Goal: Information Seeking & Learning: Find specific page/section

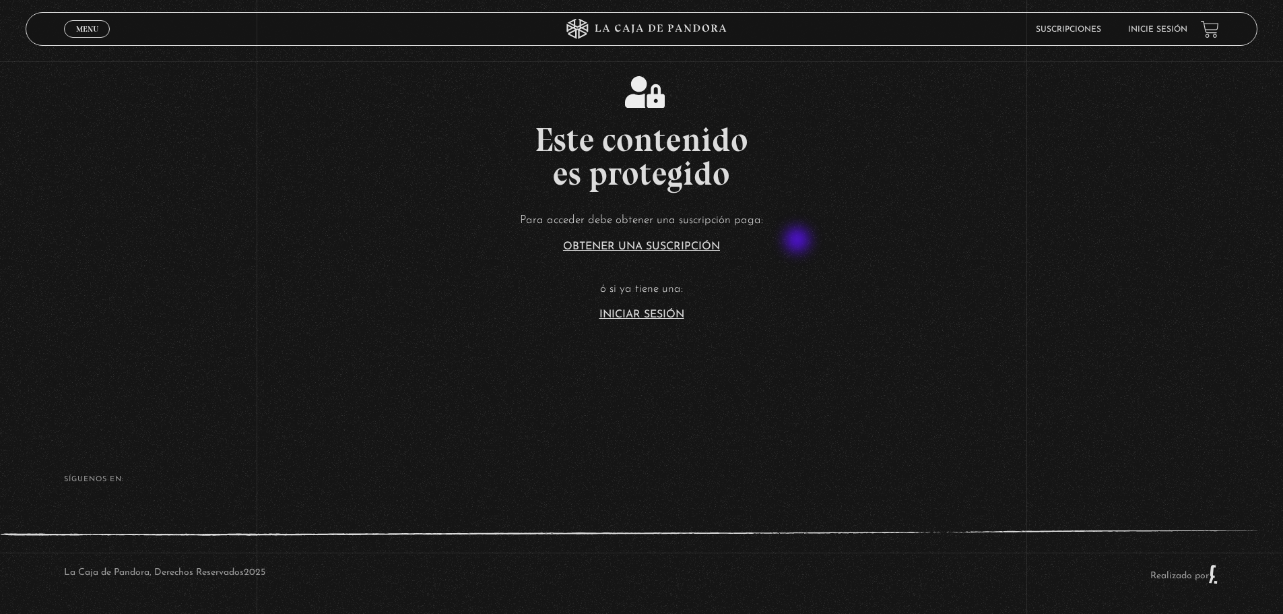
scroll to position [293, 0]
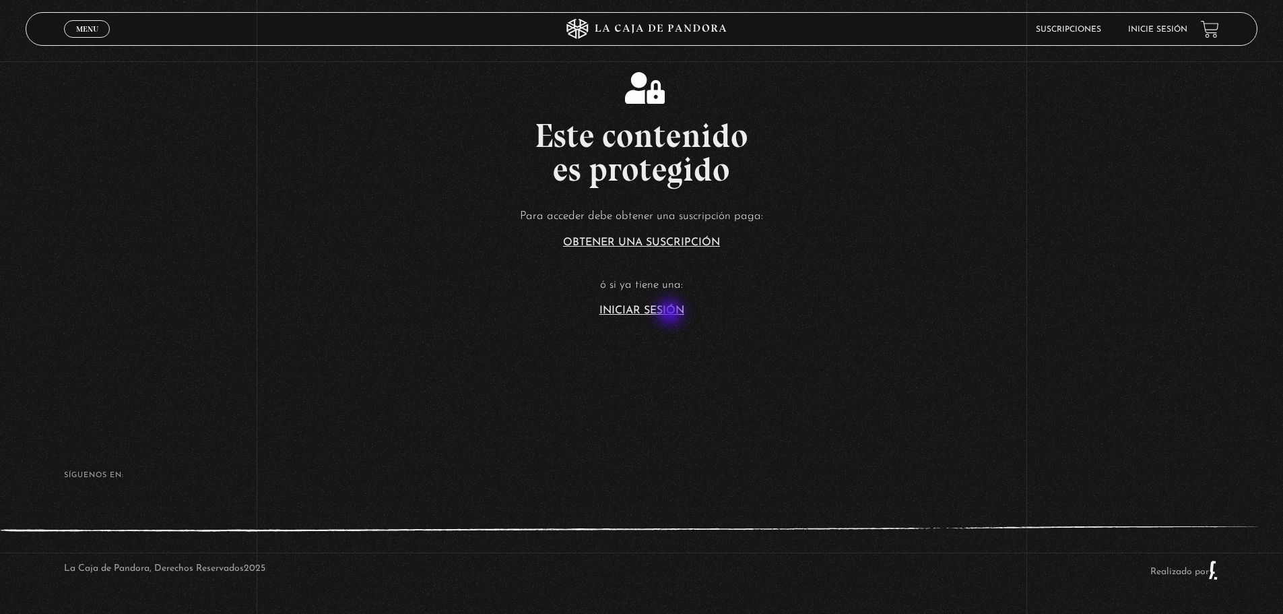
click at [671, 313] on link "Iniciar Sesión" at bounding box center [641, 310] width 85 height 11
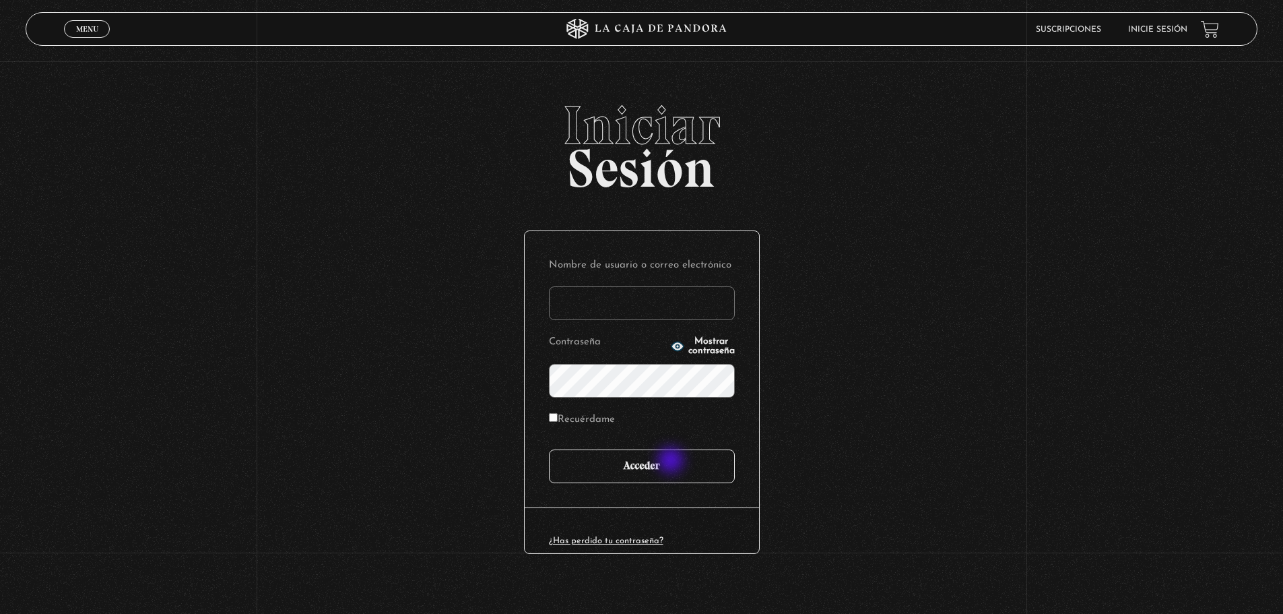
type input "[EMAIL_ADDRESS][DOMAIN_NAME]"
drag, startPoint x: 660, startPoint y: 471, endPoint x: 653, endPoint y: 473, distance: 6.9
click at [659, 472] on input "Acceder" at bounding box center [642, 466] width 186 height 34
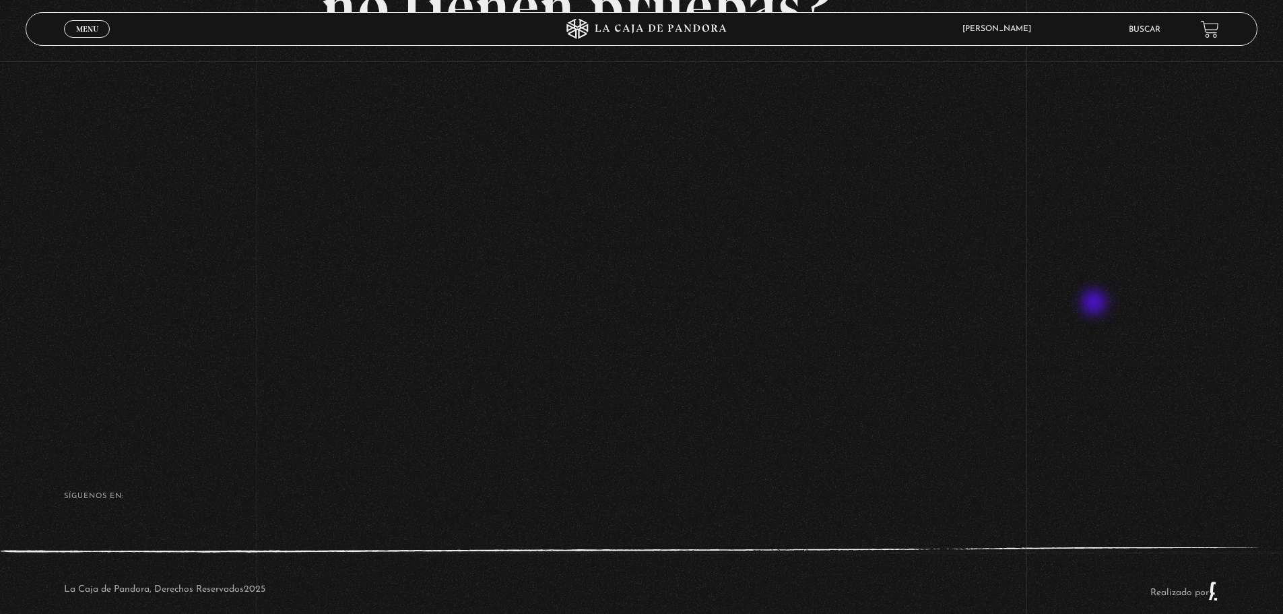
scroll to position [259, 0]
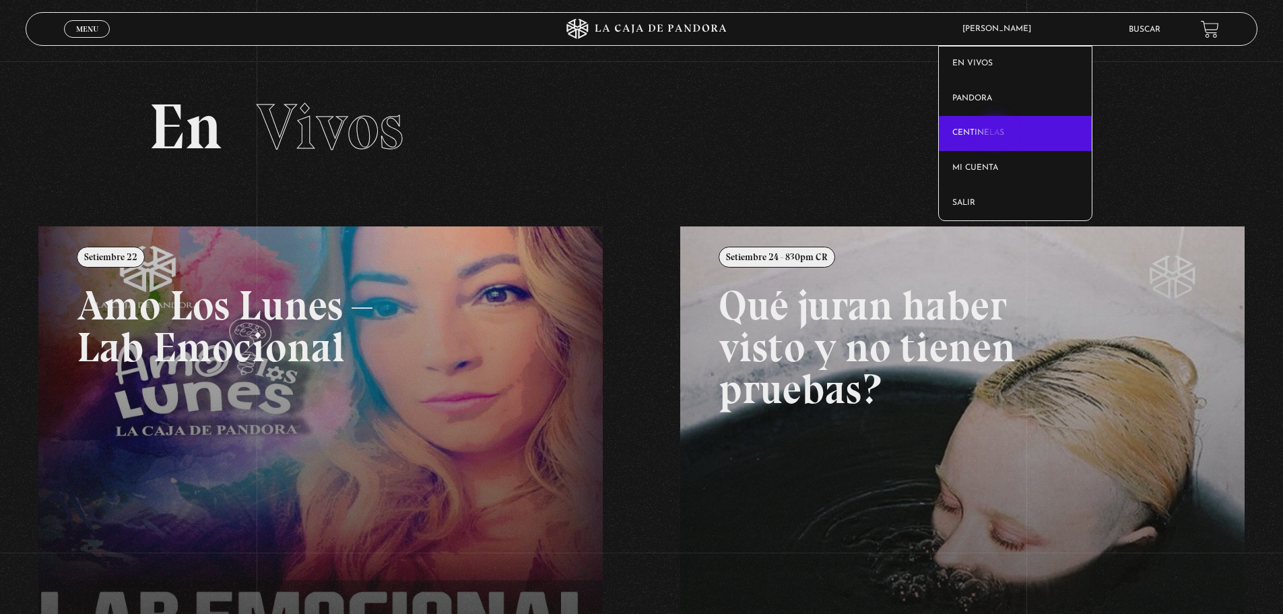
click at [996, 133] on link "Centinelas" at bounding box center [1015, 133] width 153 height 35
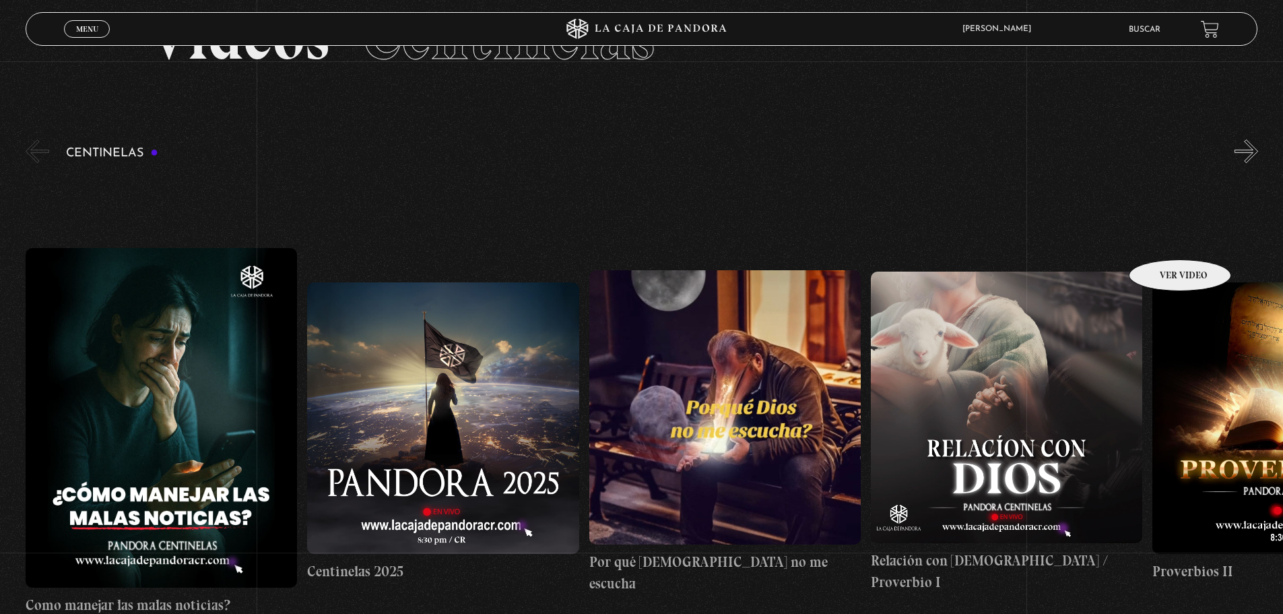
scroll to position [86, 0]
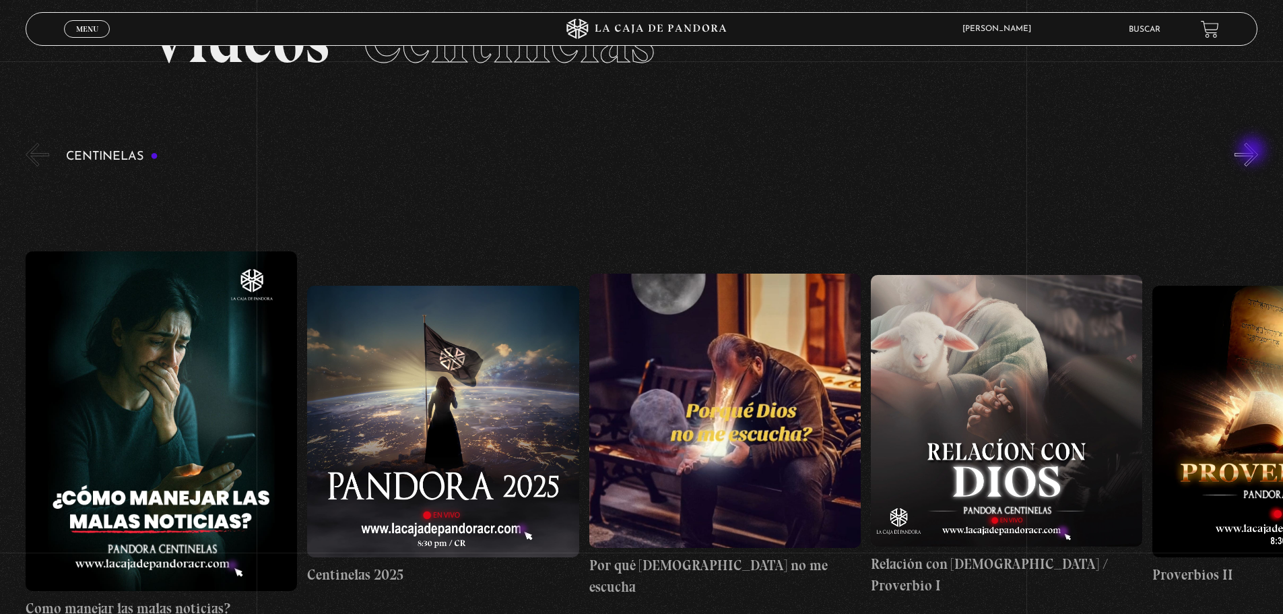
click at [1253, 152] on button "»" at bounding box center [1247, 155] width 24 height 24
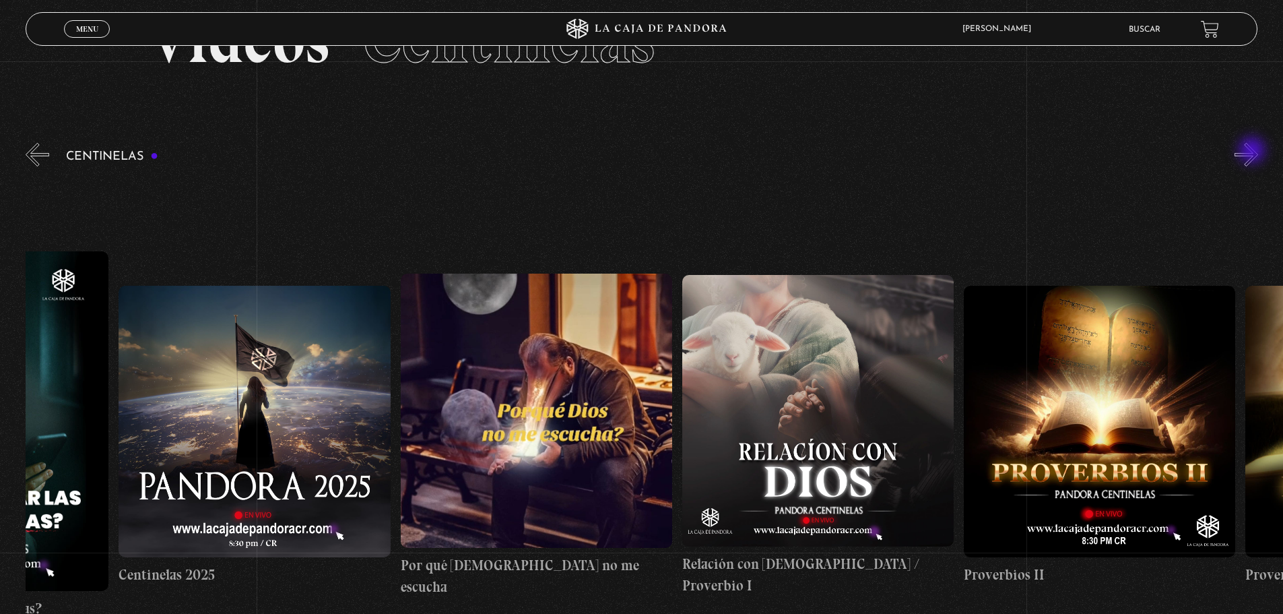
click at [1253, 152] on button "»" at bounding box center [1247, 155] width 24 height 24
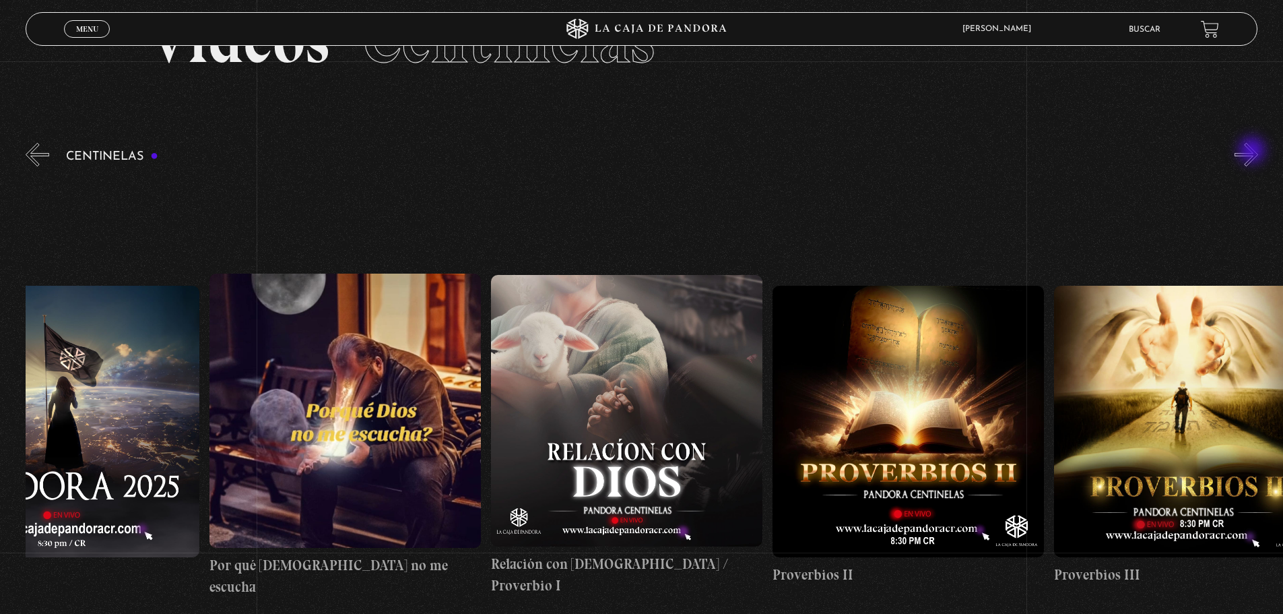
click at [1253, 152] on button "»" at bounding box center [1247, 155] width 24 height 24
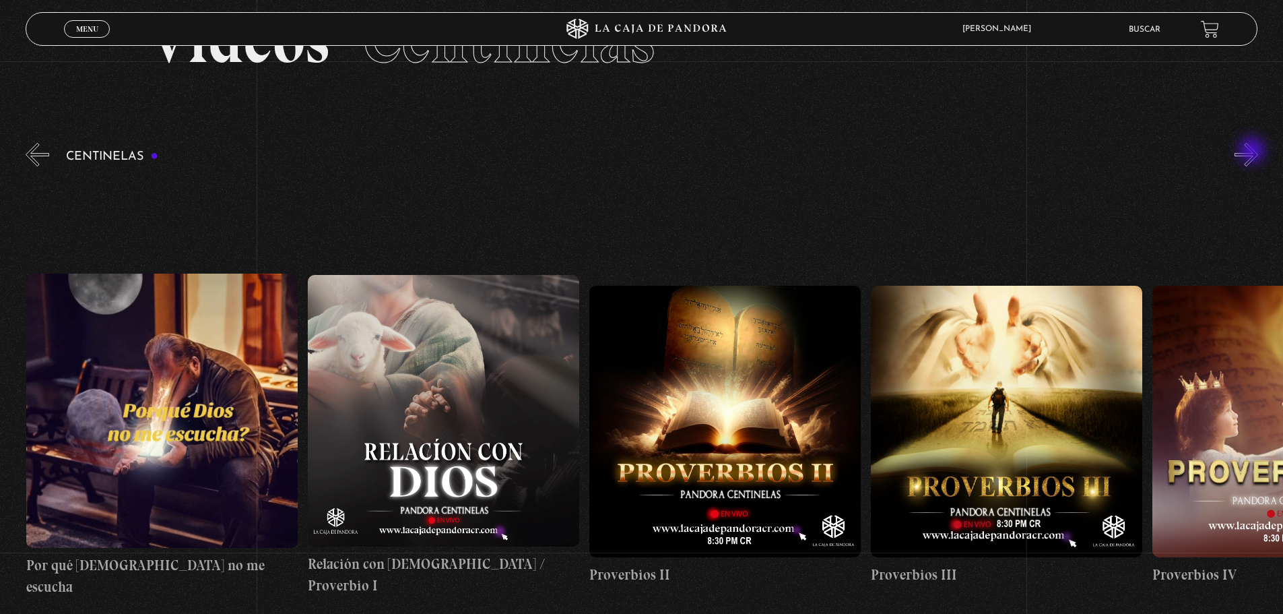
click at [1253, 152] on button "»" at bounding box center [1247, 155] width 24 height 24
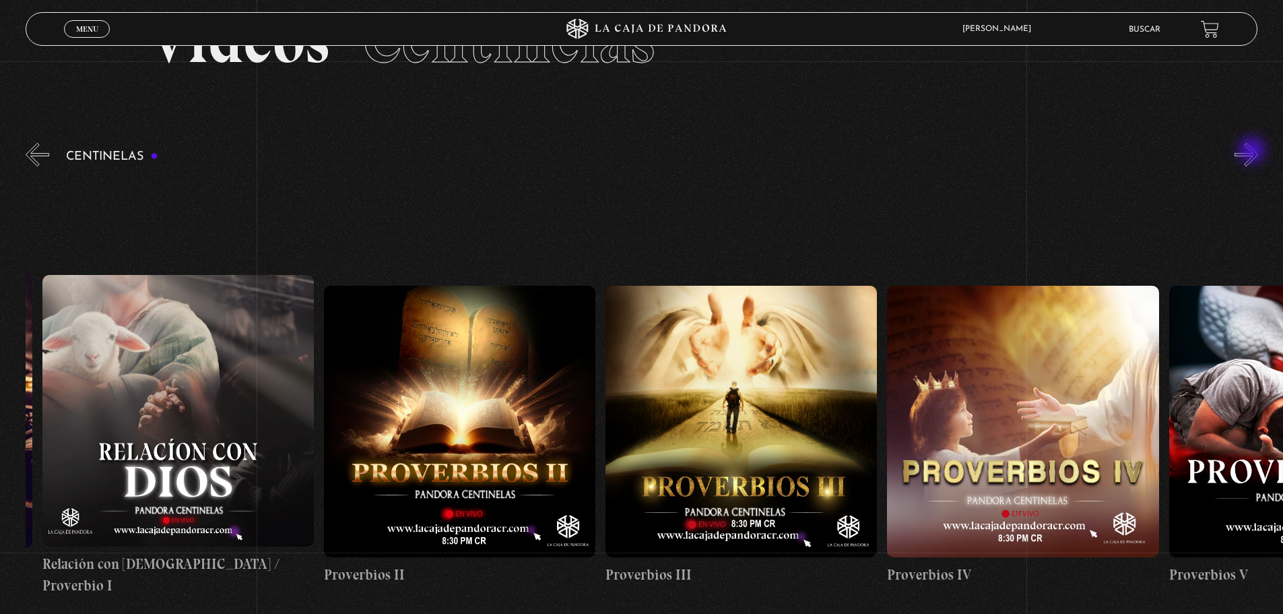
click at [1253, 152] on button "»" at bounding box center [1247, 155] width 24 height 24
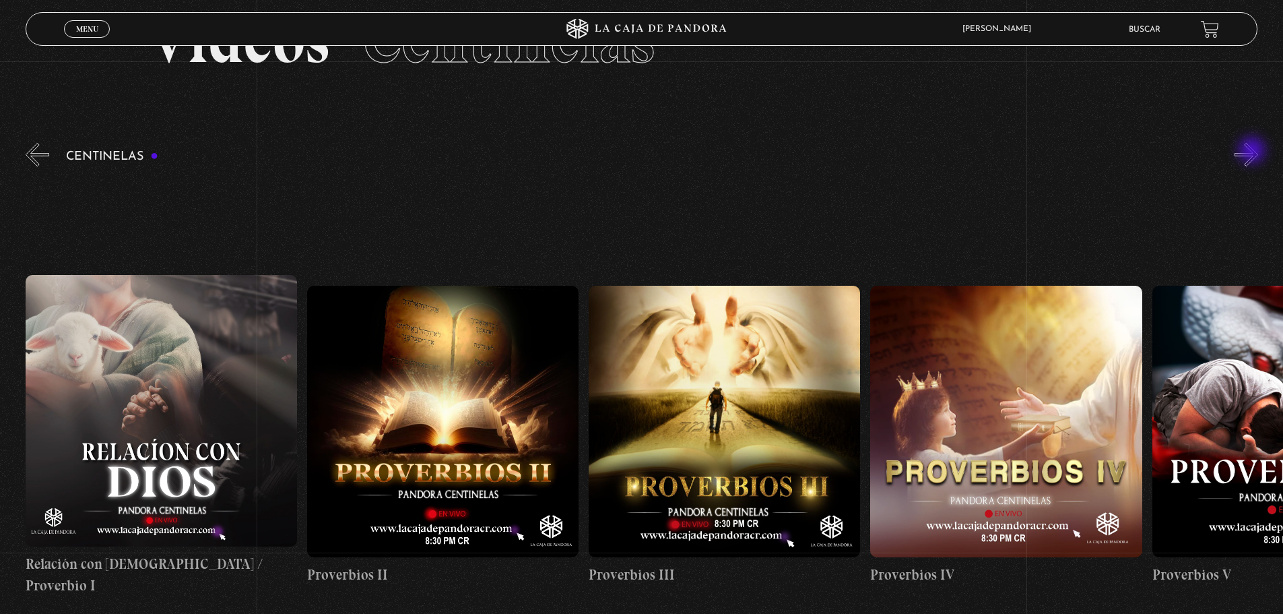
click at [1253, 152] on button "»" at bounding box center [1247, 155] width 24 height 24
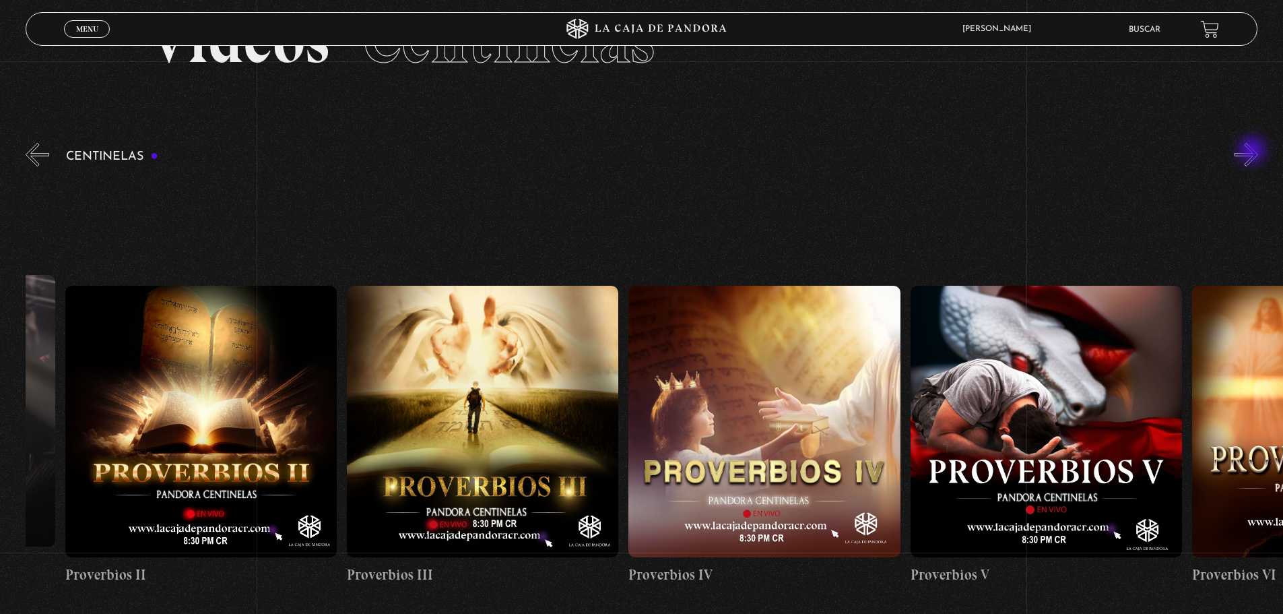
click at [1253, 152] on button "»" at bounding box center [1247, 155] width 24 height 24
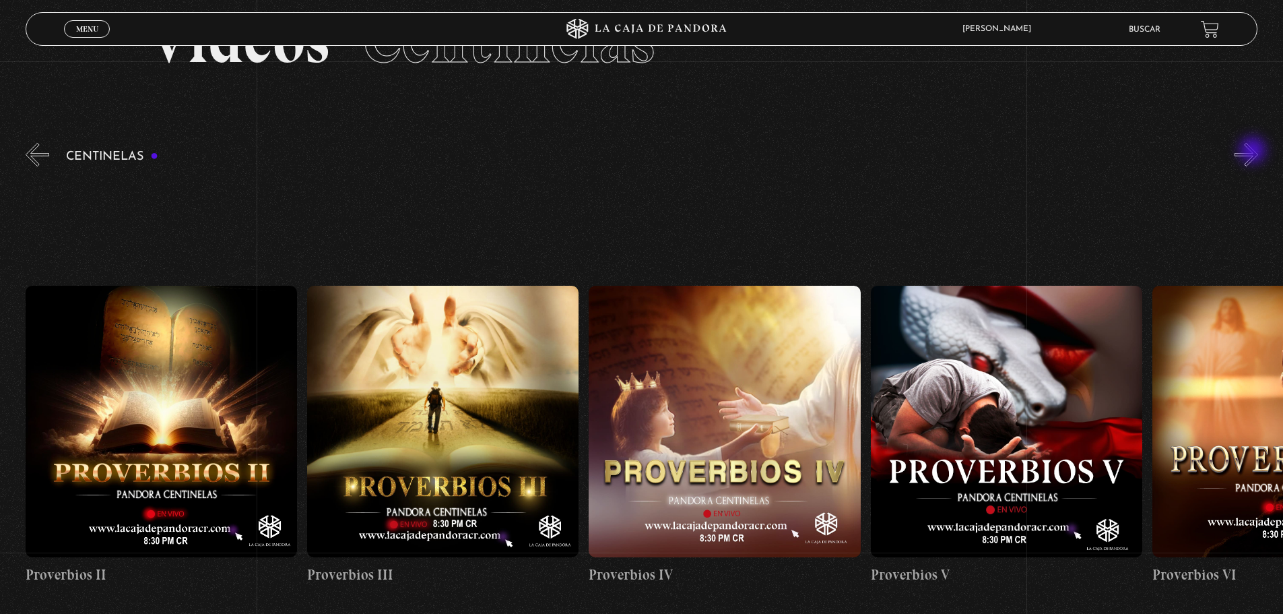
click at [1254, 152] on button "»" at bounding box center [1247, 155] width 24 height 24
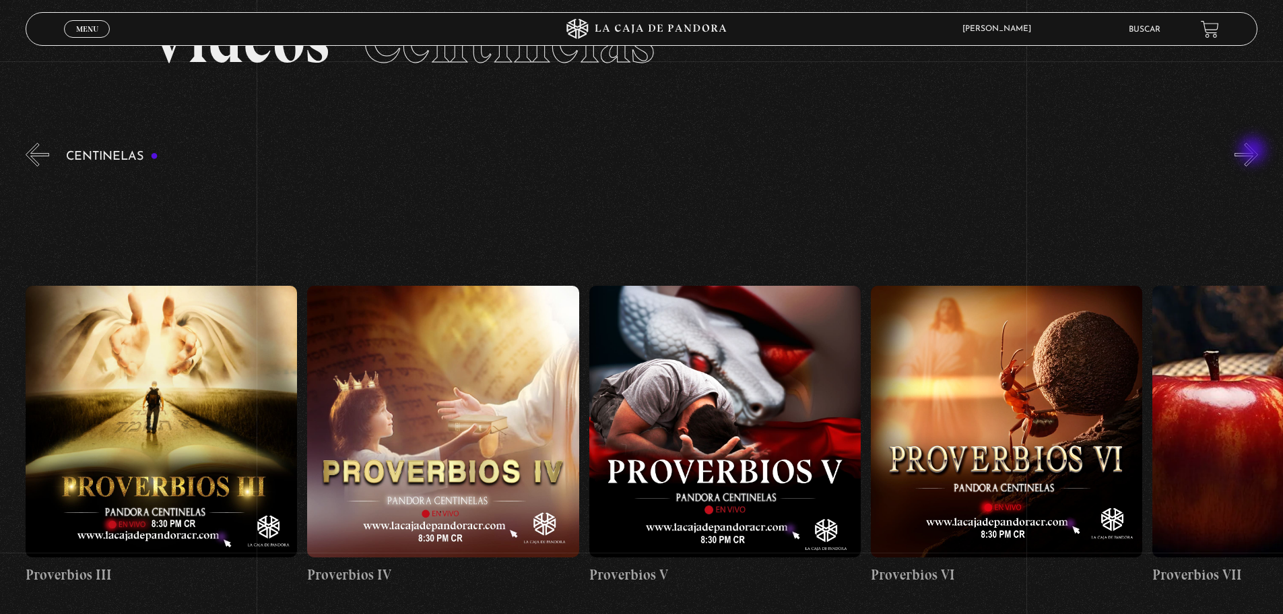
click at [1254, 152] on button "»" at bounding box center [1247, 155] width 24 height 24
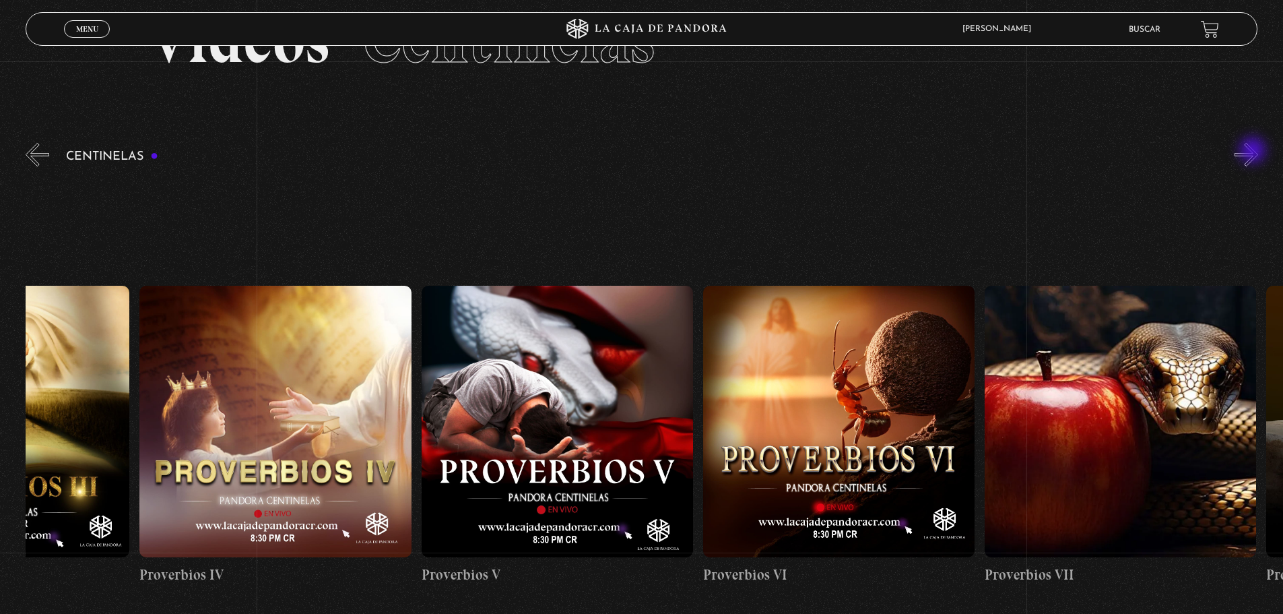
click at [1254, 152] on button "»" at bounding box center [1247, 155] width 24 height 24
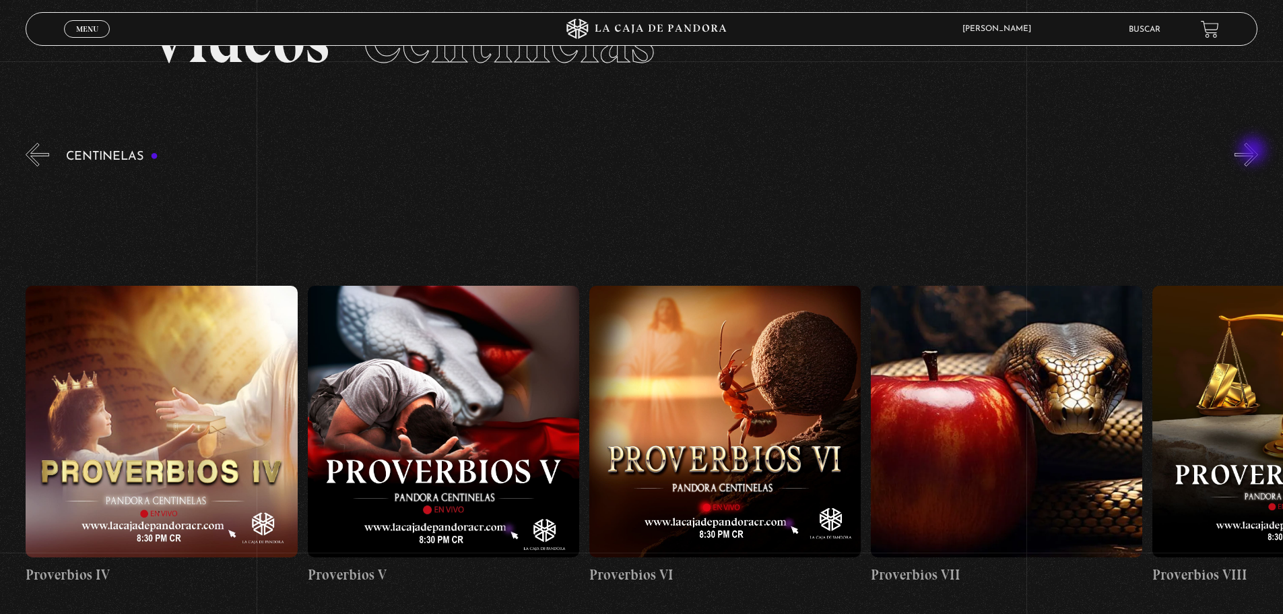
click at [1254, 152] on button "»" at bounding box center [1247, 155] width 24 height 24
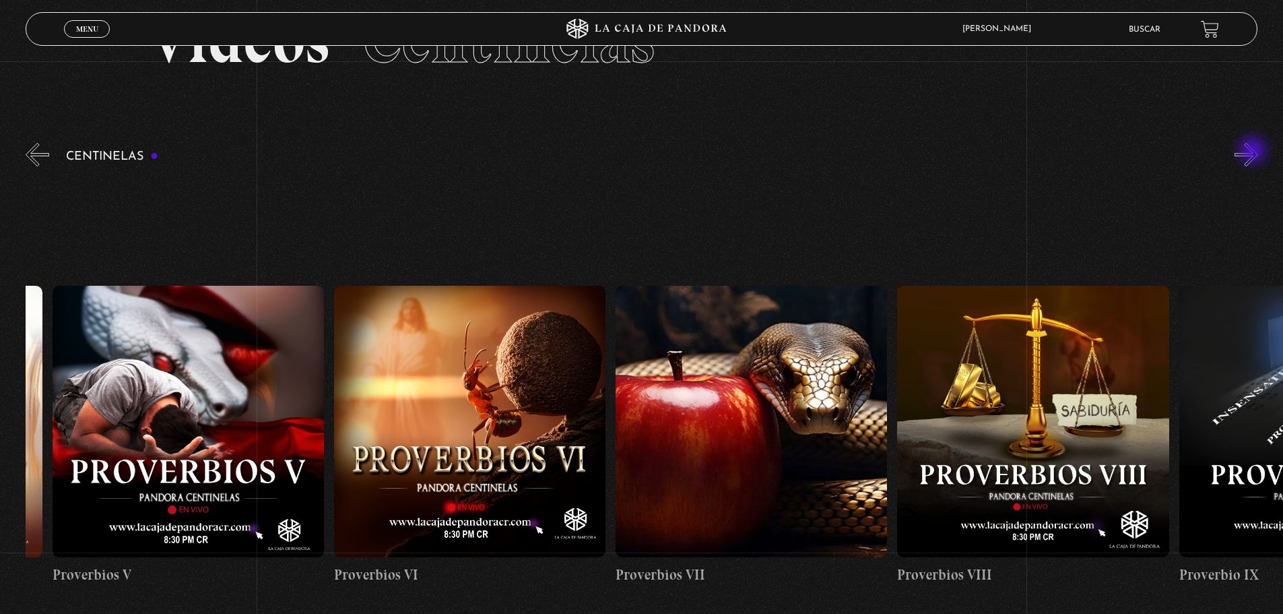
click at [1254, 152] on button "»" at bounding box center [1247, 155] width 24 height 24
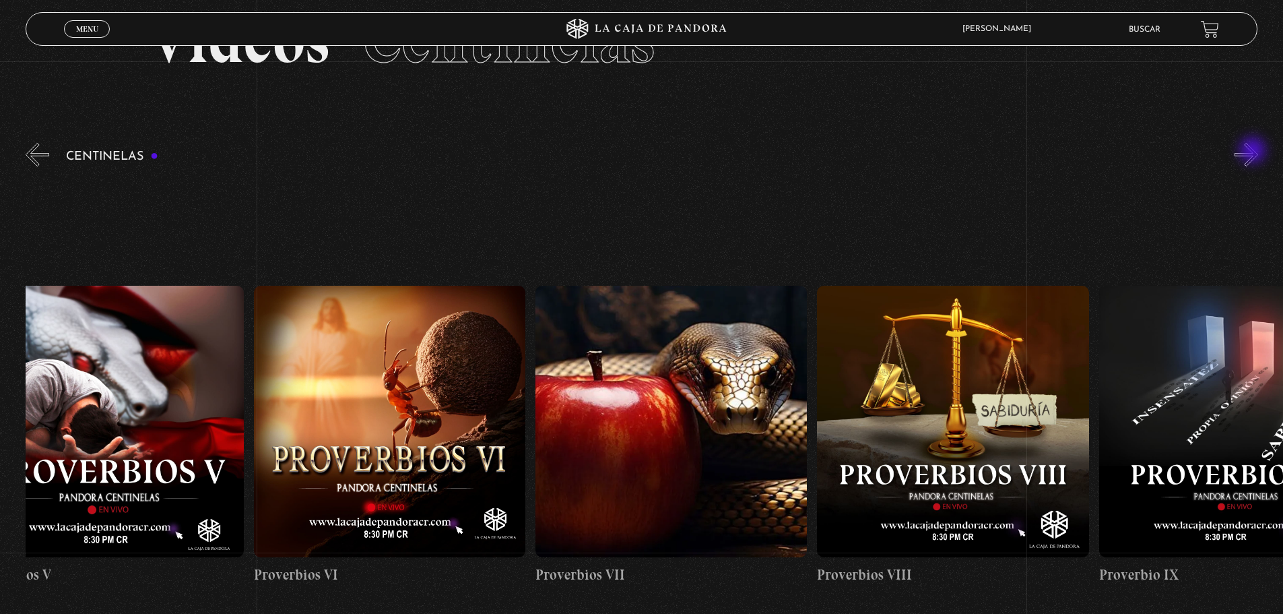
click at [1254, 152] on button "»" at bounding box center [1247, 155] width 24 height 24
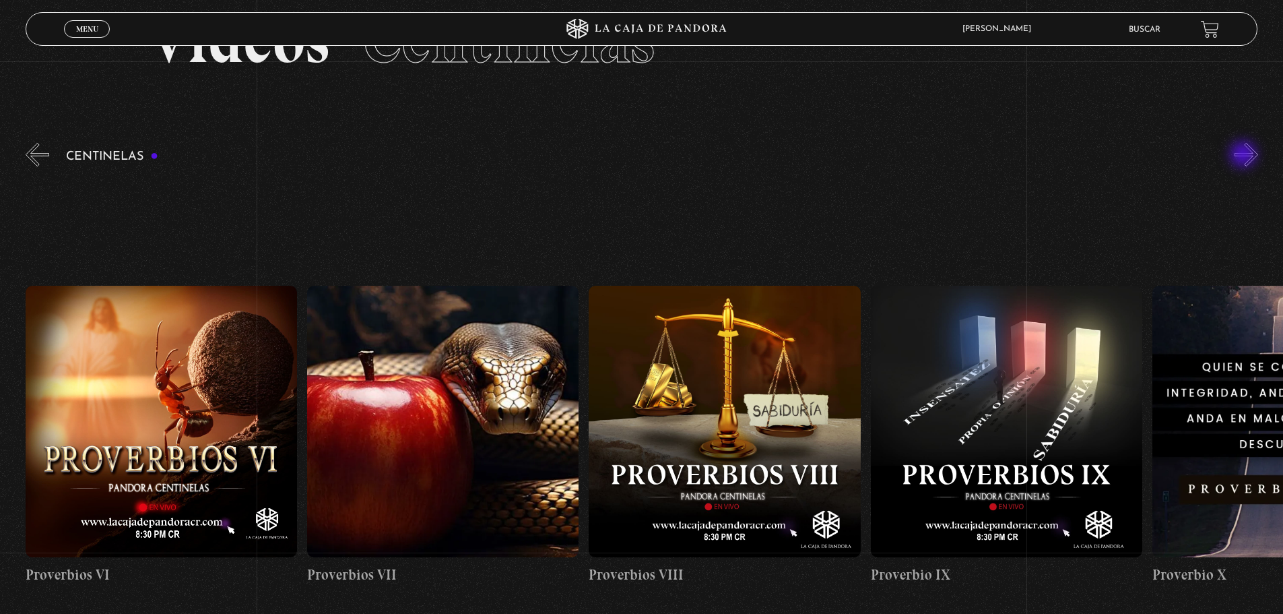
click at [1245, 156] on button "»" at bounding box center [1247, 155] width 24 height 24
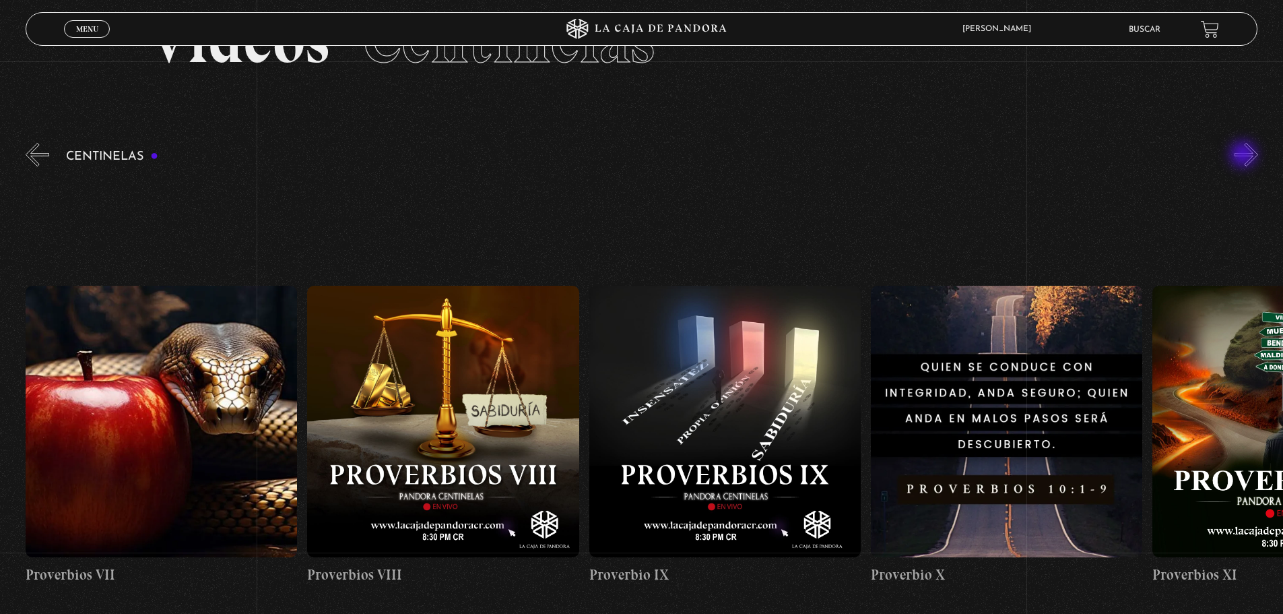
click at [1245, 156] on button "»" at bounding box center [1247, 155] width 24 height 24
click at [1243, 156] on div "Centinelas" at bounding box center [654, 417] width 1257 height 554
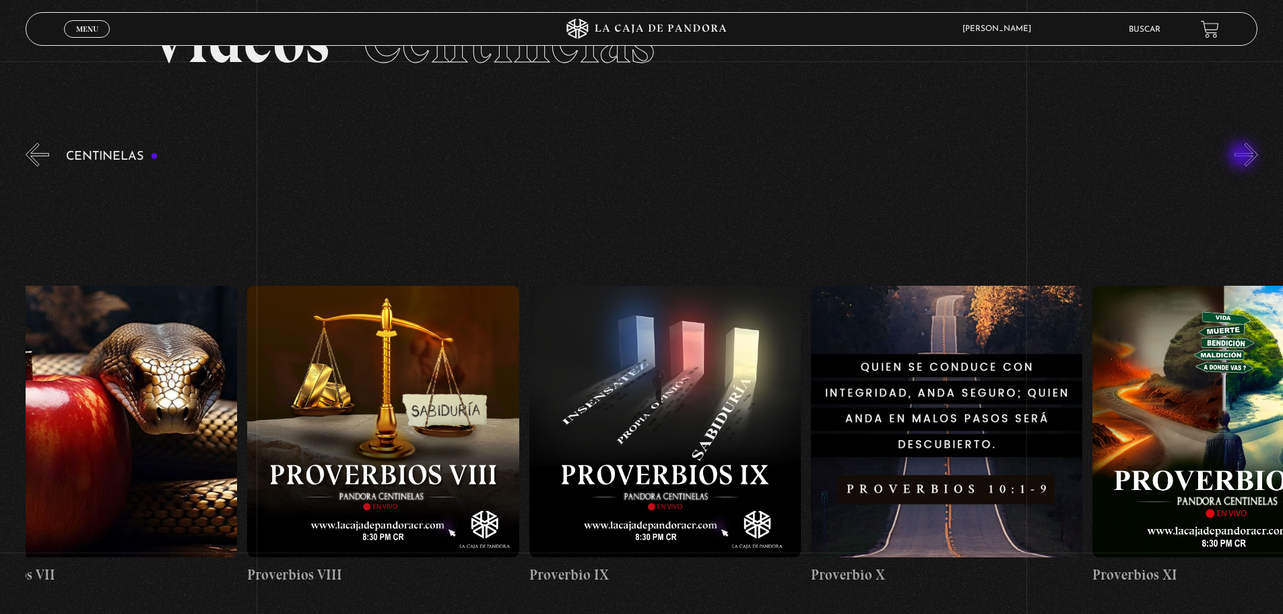
click at [1243, 156] on div "Centinelas" at bounding box center [654, 417] width 1257 height 554
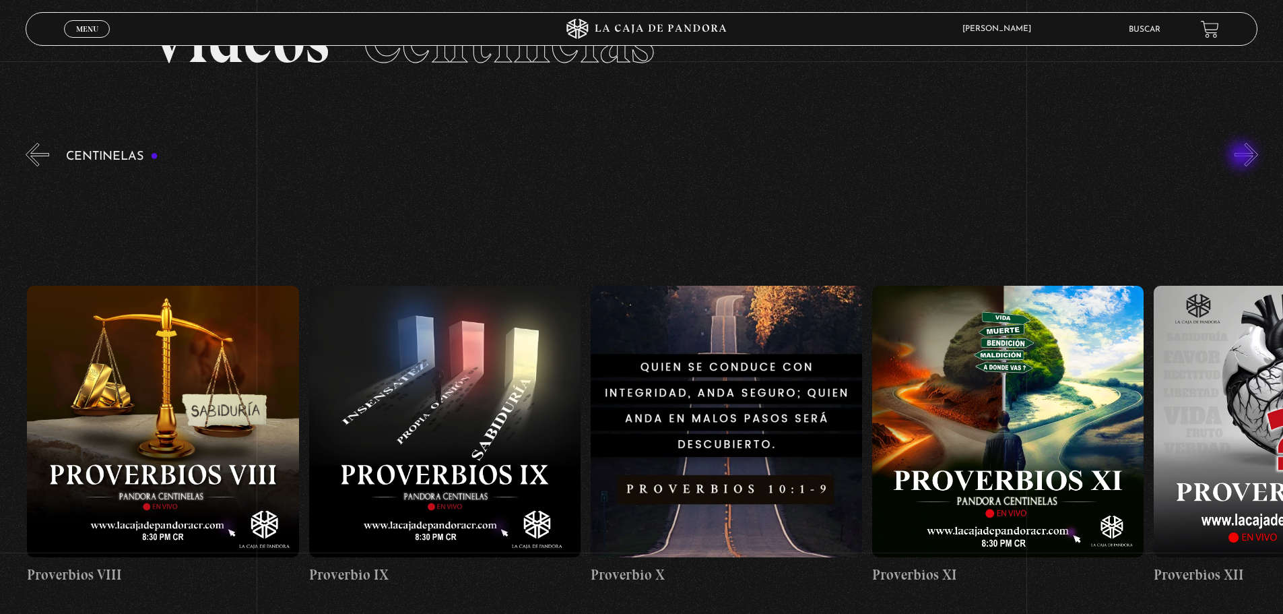
click at [1243, 157] on div "Centinelas" at bounding box center [654, 417] width 1257 height 554
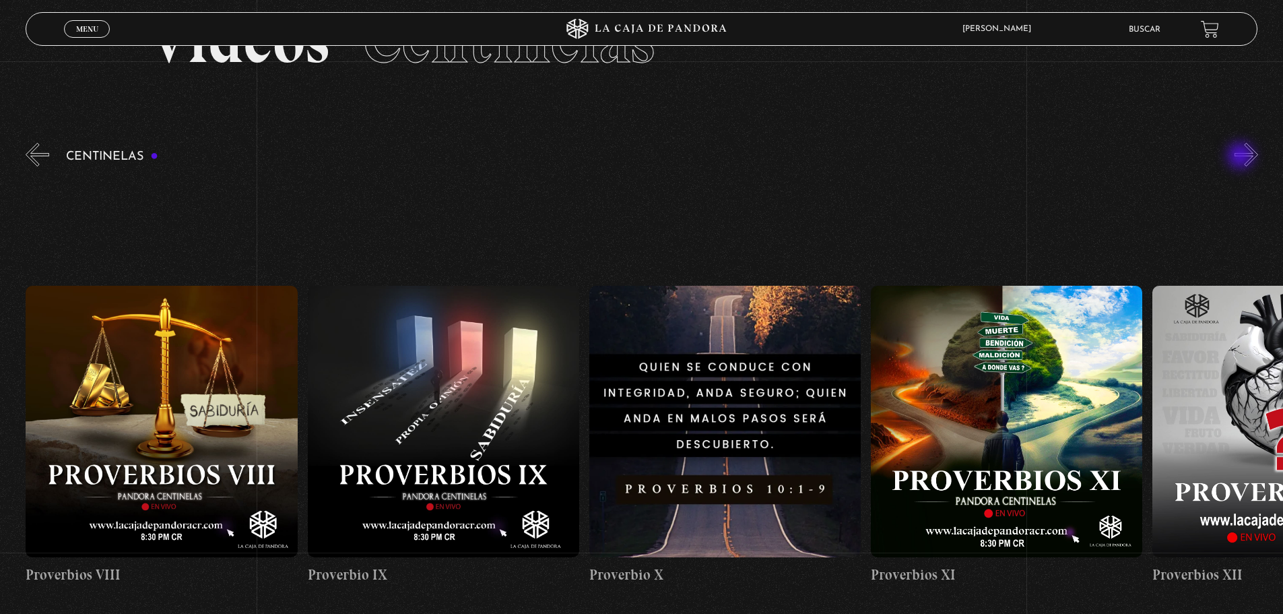
click at [1242, 157] on div "Centinelas" at bounding box center [654, 417] width 1257 height 554
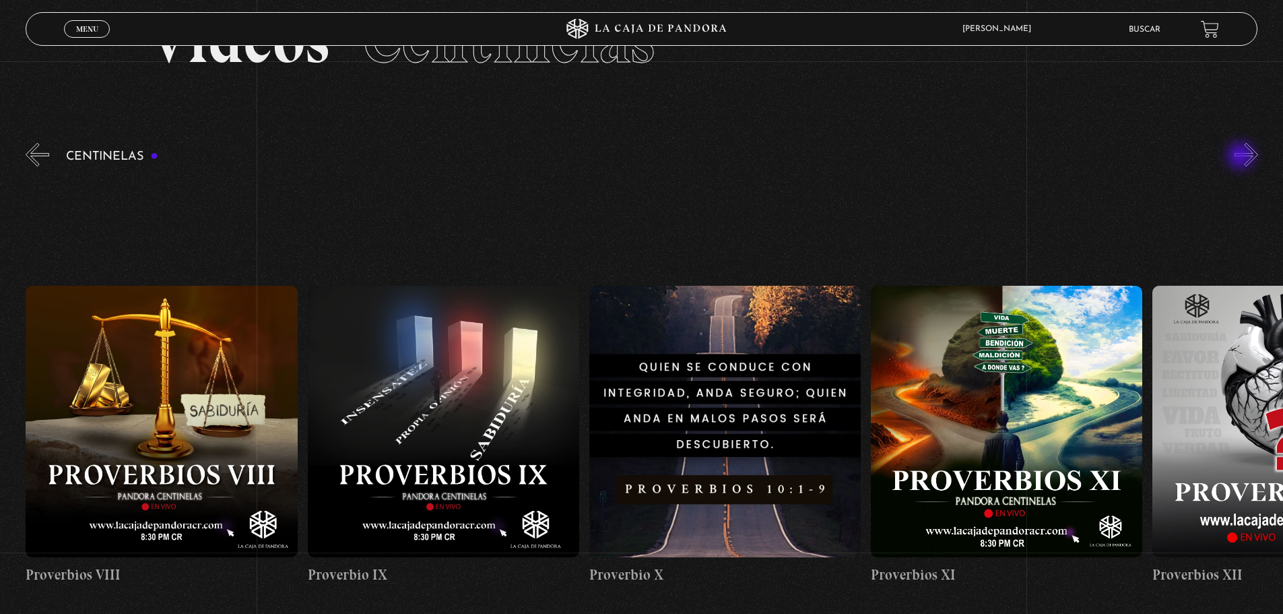
click at [1242, 157] on div "Centinelas" at bounding box center [654, 417] width 1257 height 554
click at [1249, 156] on button "»" at bounding box center [1247, 155] width 24 height 24
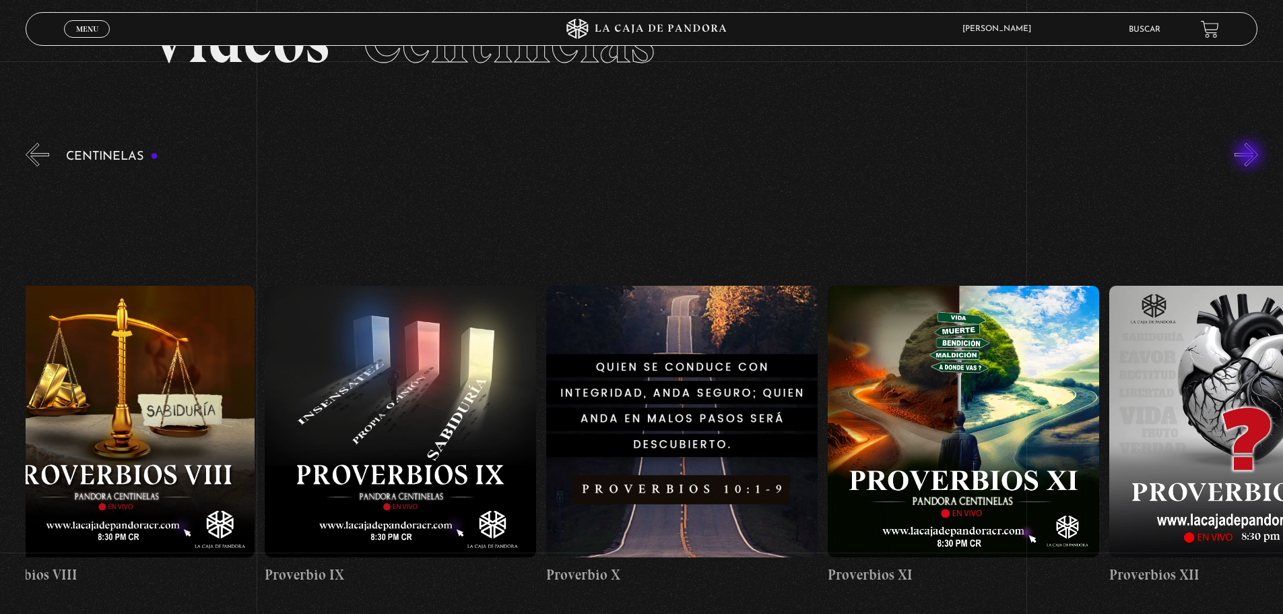
click at [1250, 156] on button "»" at bounding box center [1247, 155] width 24 height 24
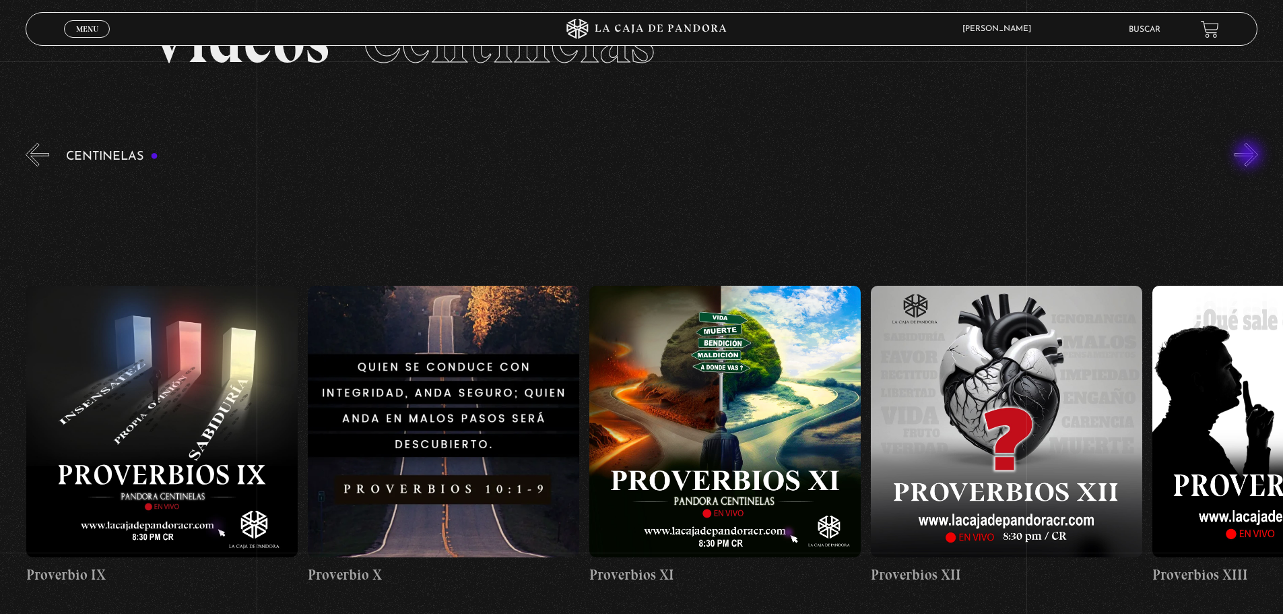
click at [1250, 156] on button "»" at bounding box center [1247, 155] width 24 height 24
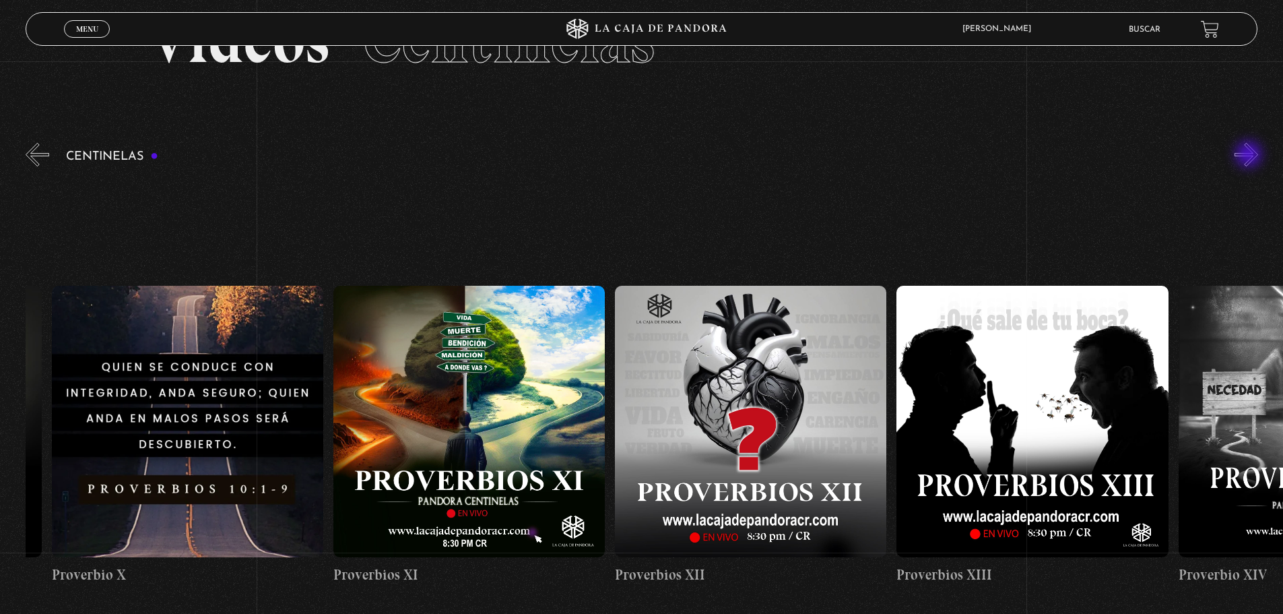
click at [1250, 156] on button "»" at bounding box center [1247, 155] width 24 height 24
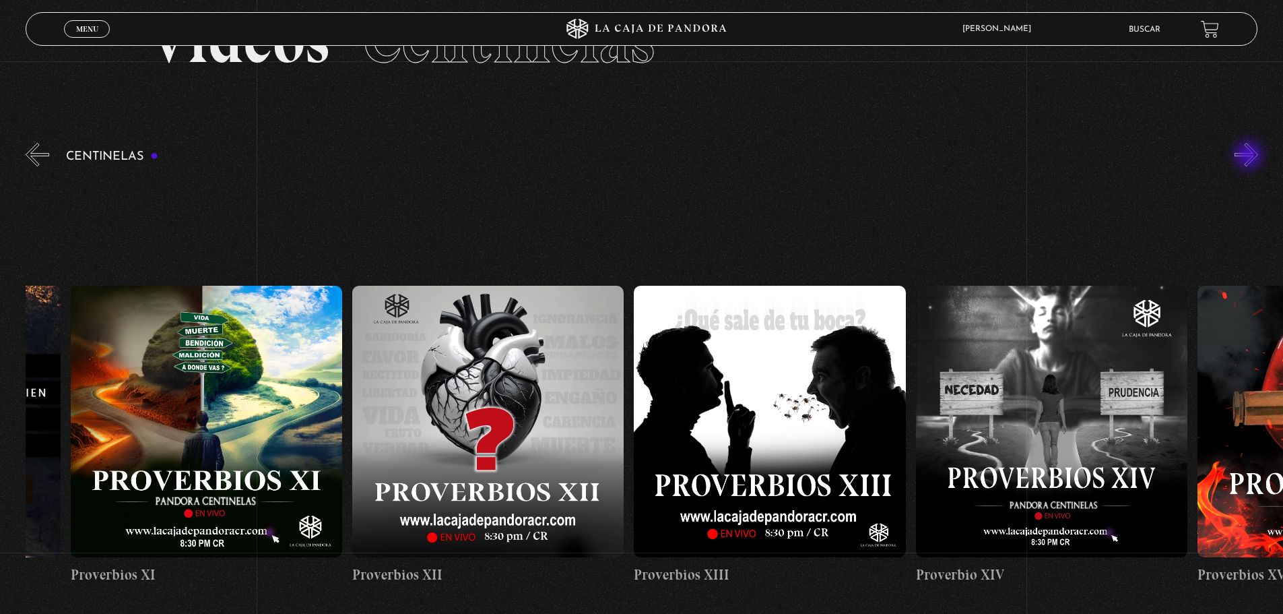
click at [1250, 156] on button "»" at bounding box center [1247, 155] width 24 height 24
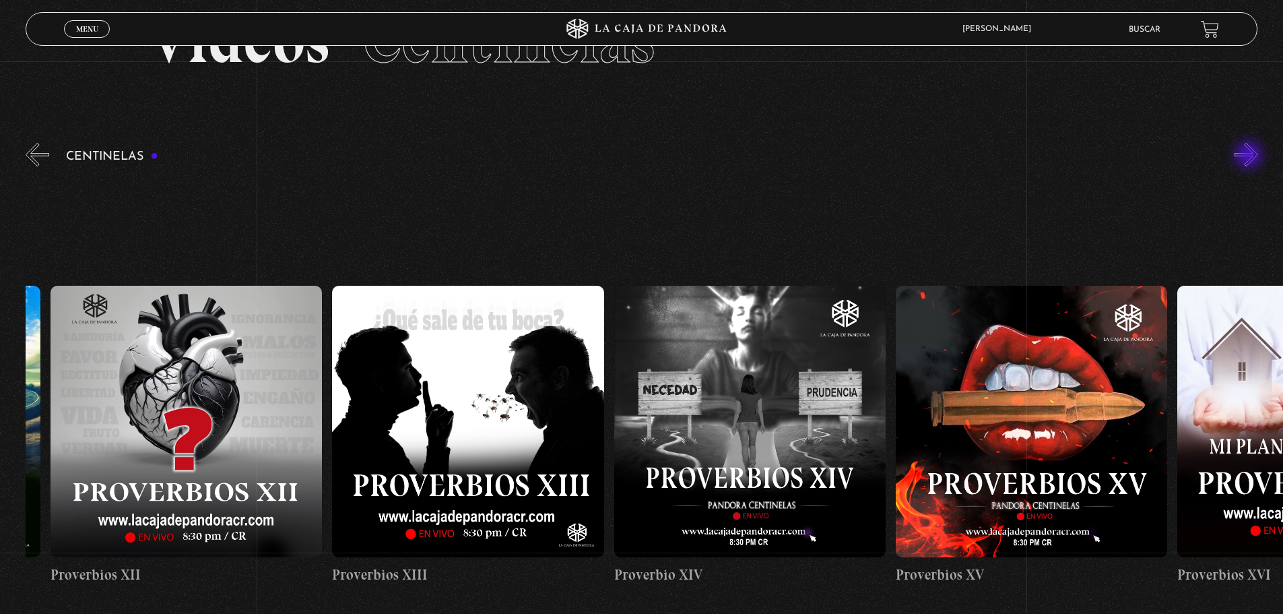
click at [1249, 157] on button "»" at bounding box center [1247, 155] width 24 height 24
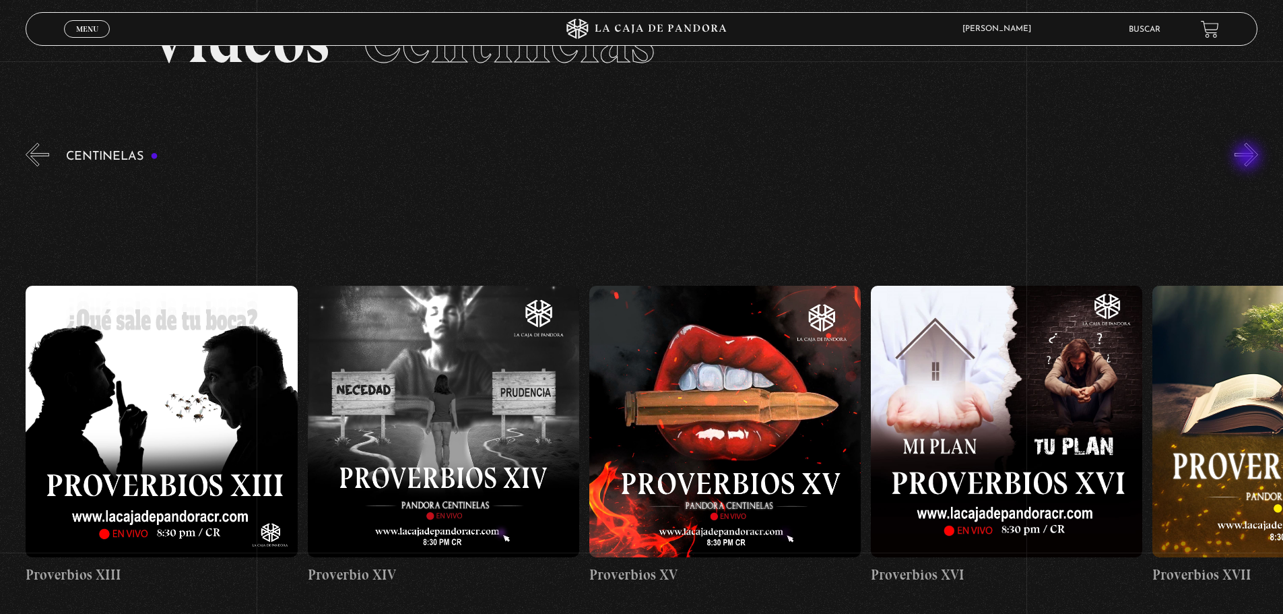
click at [1249, 158] on button "»" at bounding box center [1247, 155] width 24 height 24
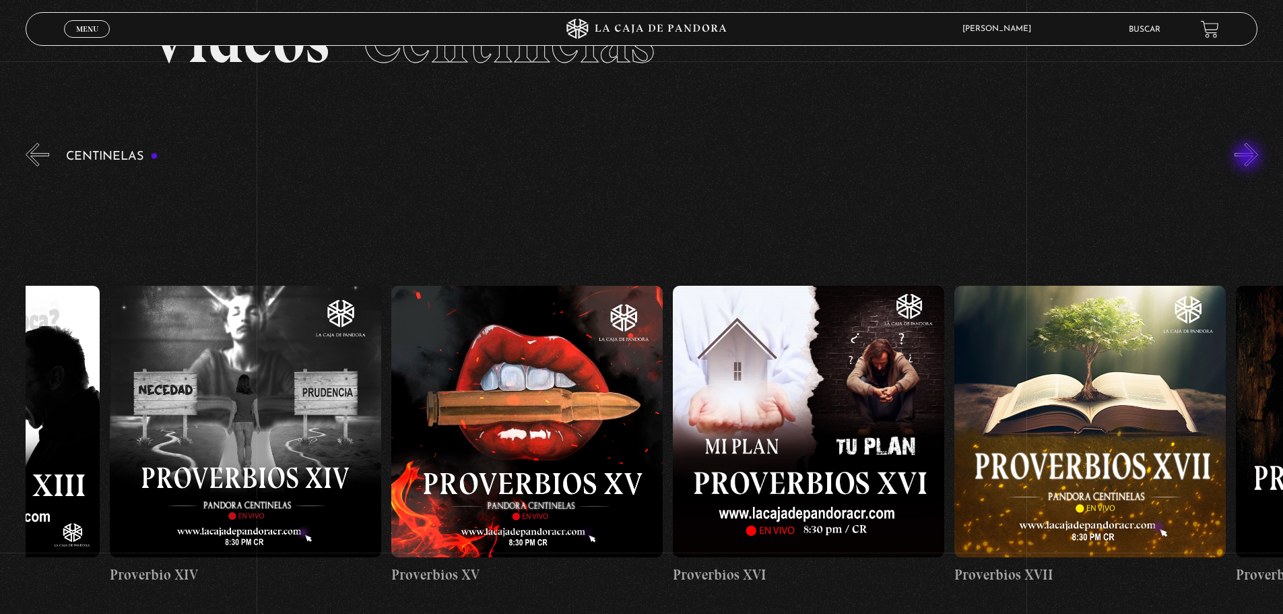
click at [1249, 158] on button "»" at bounding box center [1247, 155] width 24 height 24
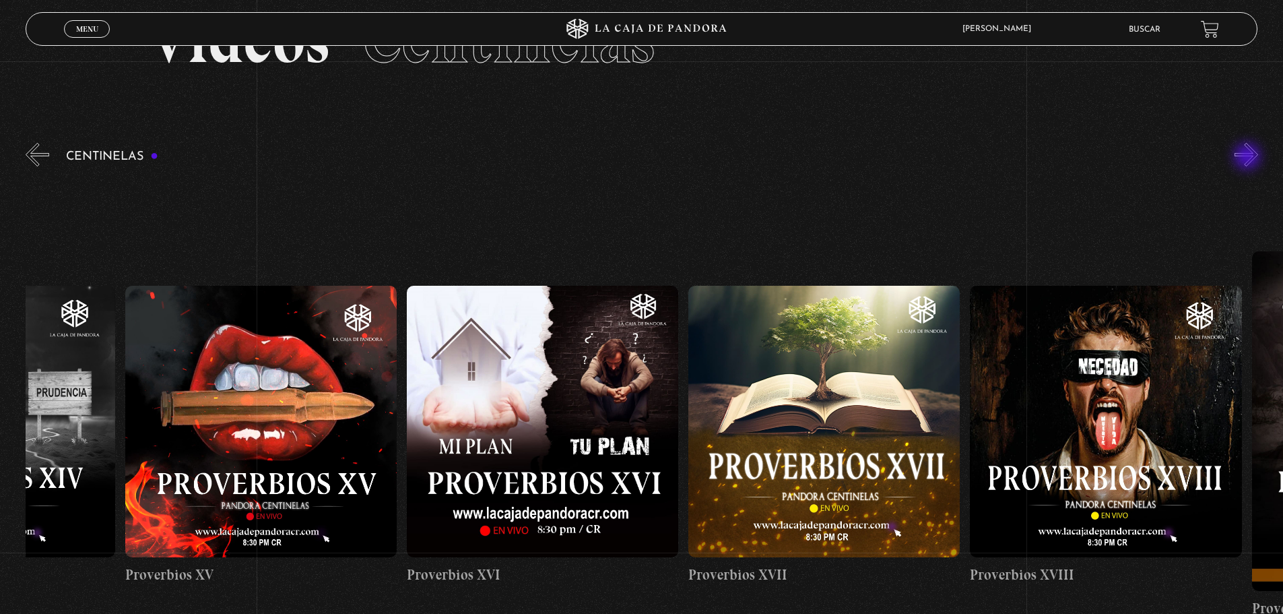
click at [1249, 158] on button "»" at bounding box center [1247, 155] width 24 height 24
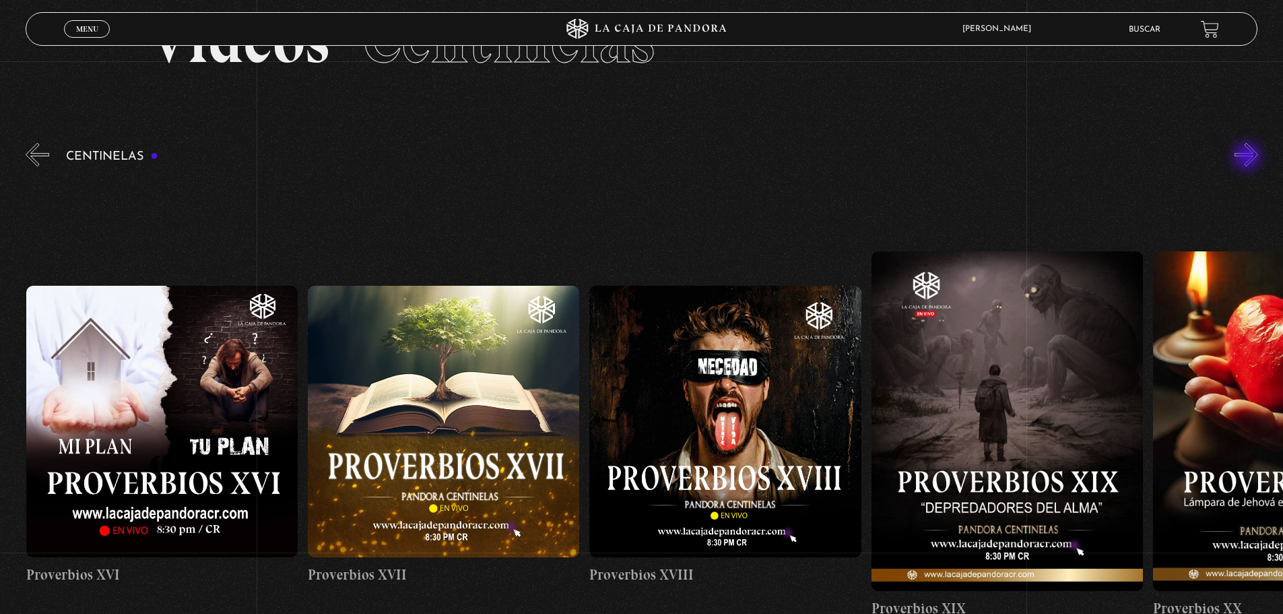
click at [1249, 158] on button "»" at bounding box center [1247, 155] width 24 height 24
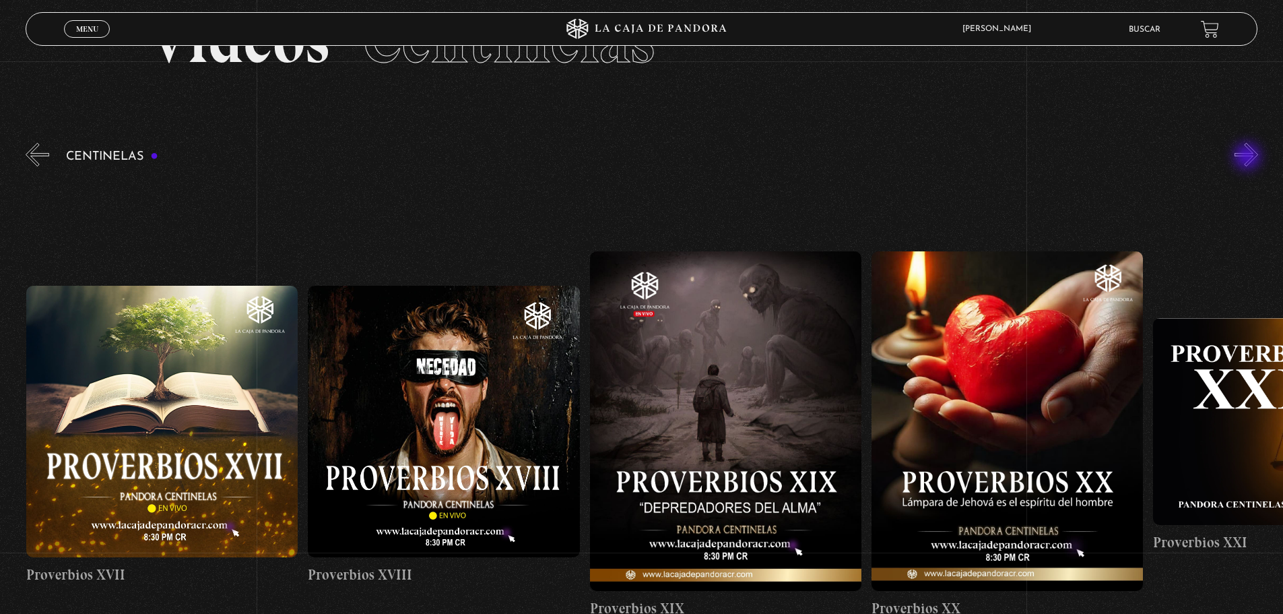
click at [1247, 157] on button "»" at bounding box center [1247, 155] width 24 height 24
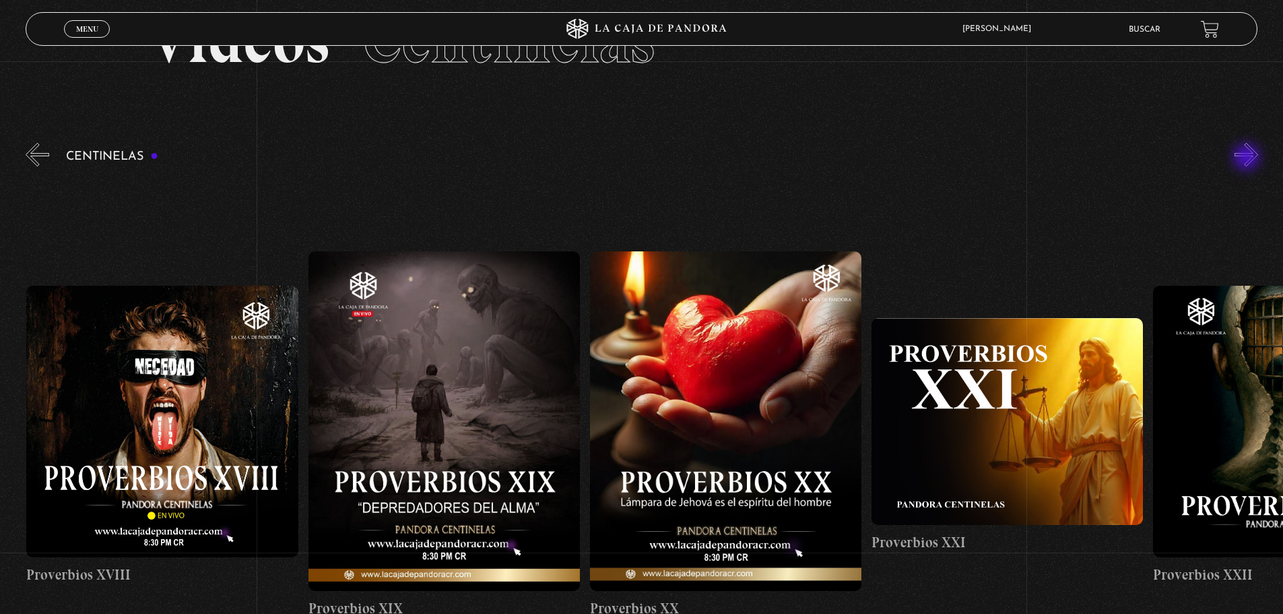
scroll to position [0, 5633]
click at [1248, 158] on button "»" at bounding box center [1247, 155] width 24 height 24
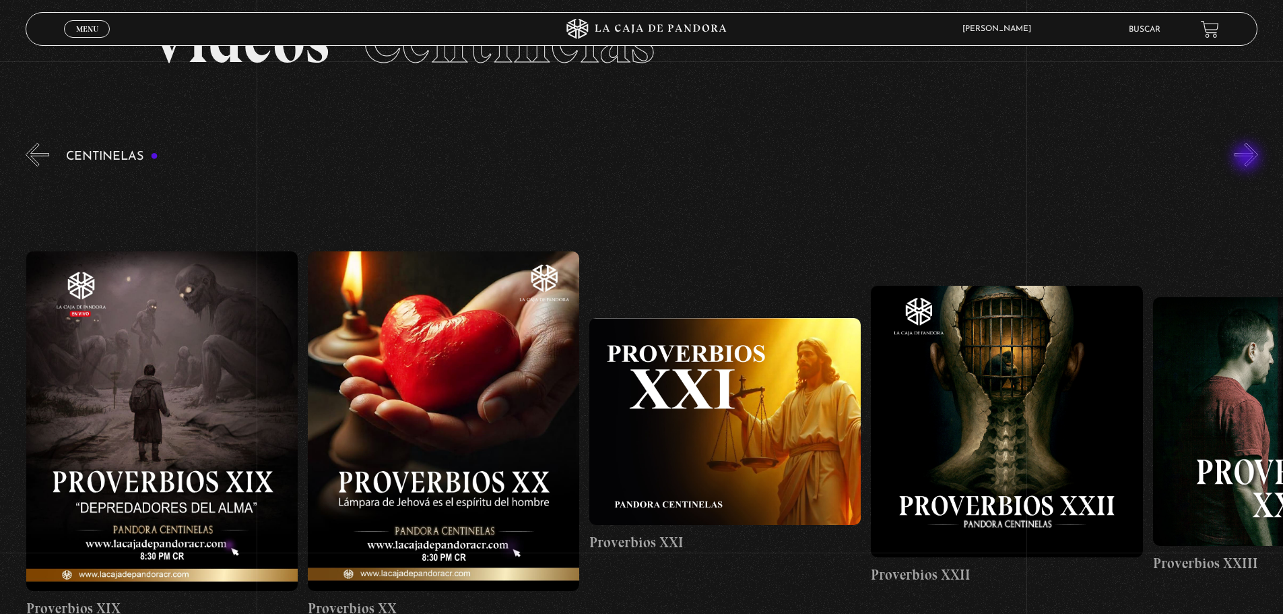
click at [1248, 158] on button "»" at bounding box center [1247, 155] width 24 height 24
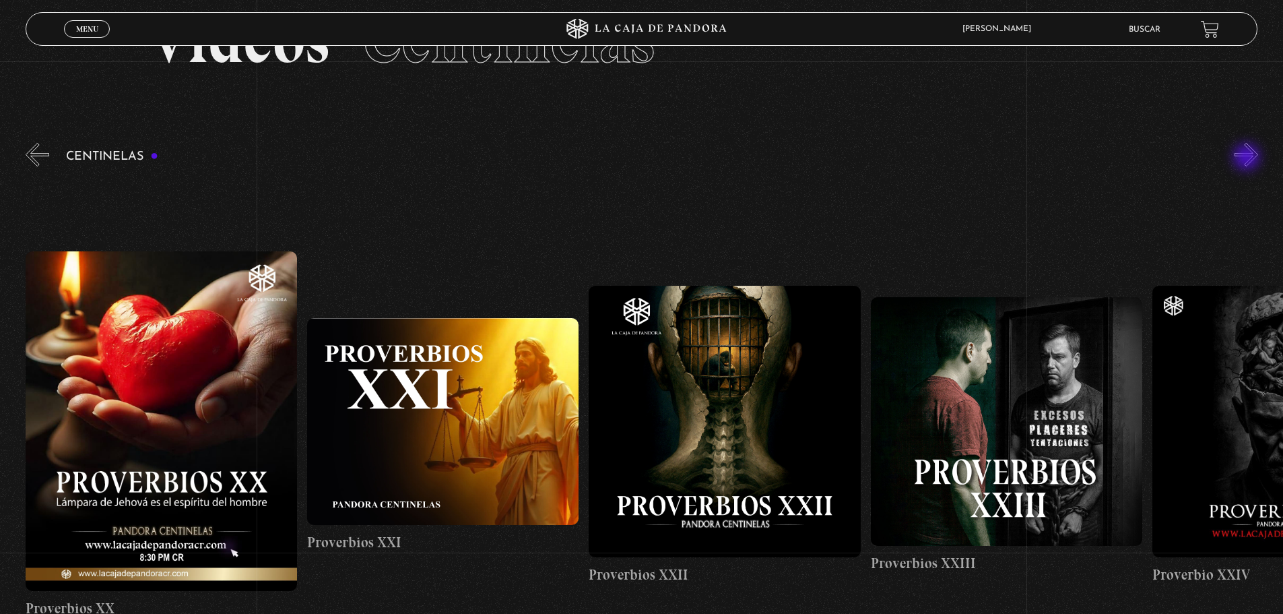
click at [1248, 158] on button "»" at bounding box center [1247, 155] width 24 height 24
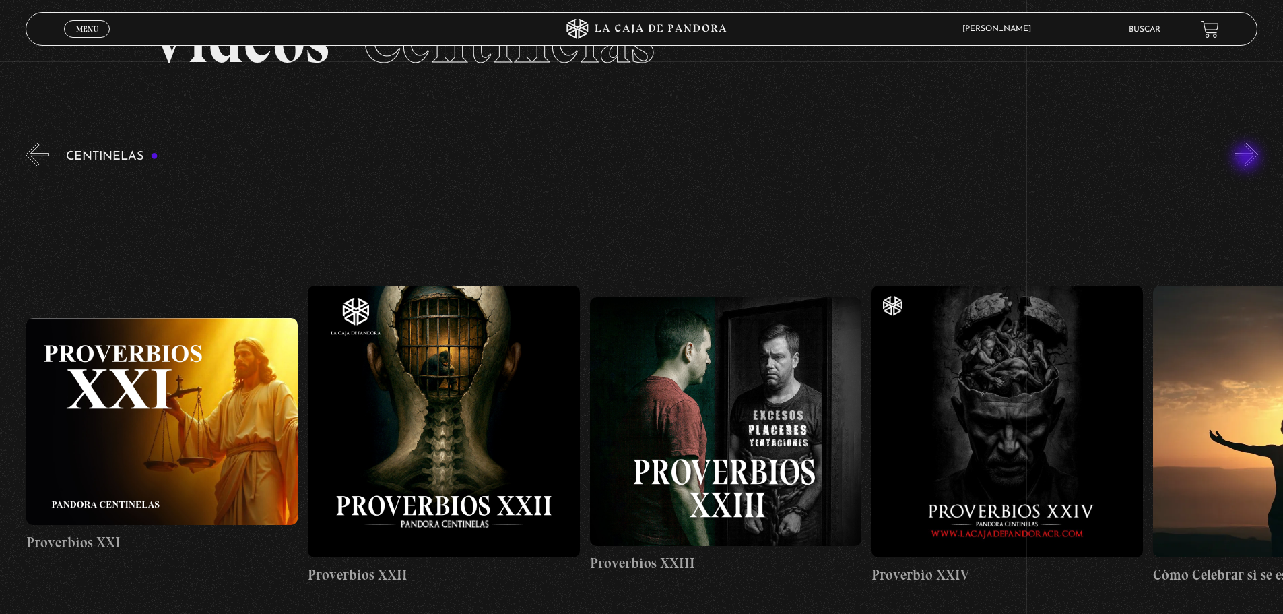
scroll to position [0, 6479]
click at [1248, 158] on button "»" at bounding box center [1247, 155] width 24 height 24
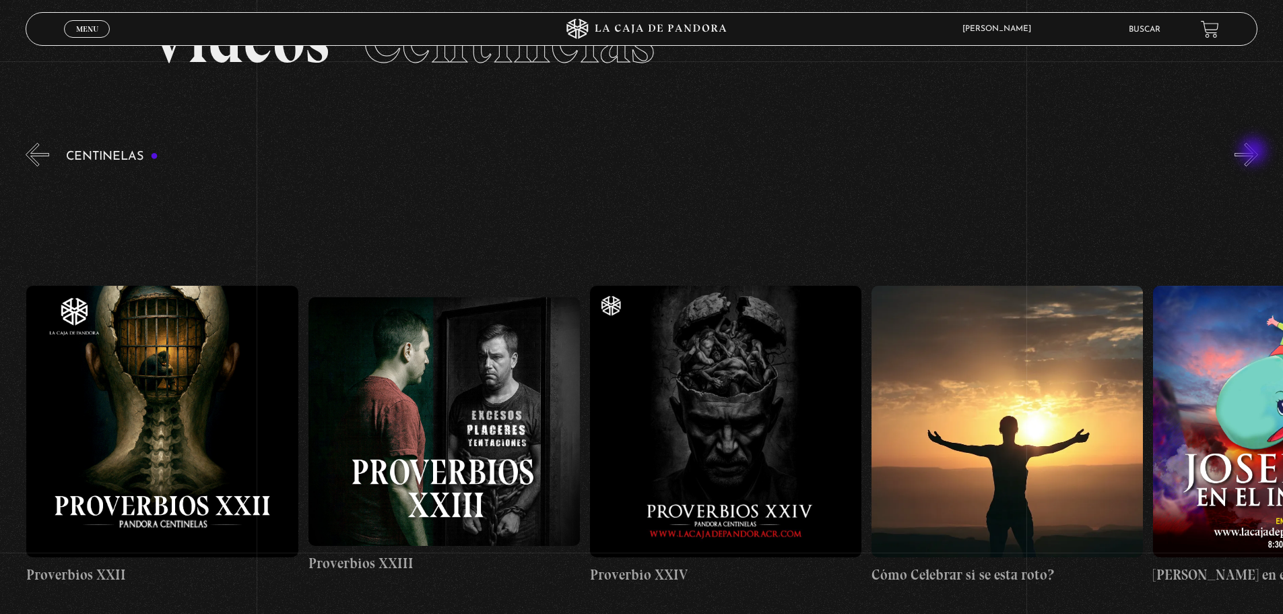
click at [1255, 152] on button "»" at bounding box center [1247, 155] width 24 height 24
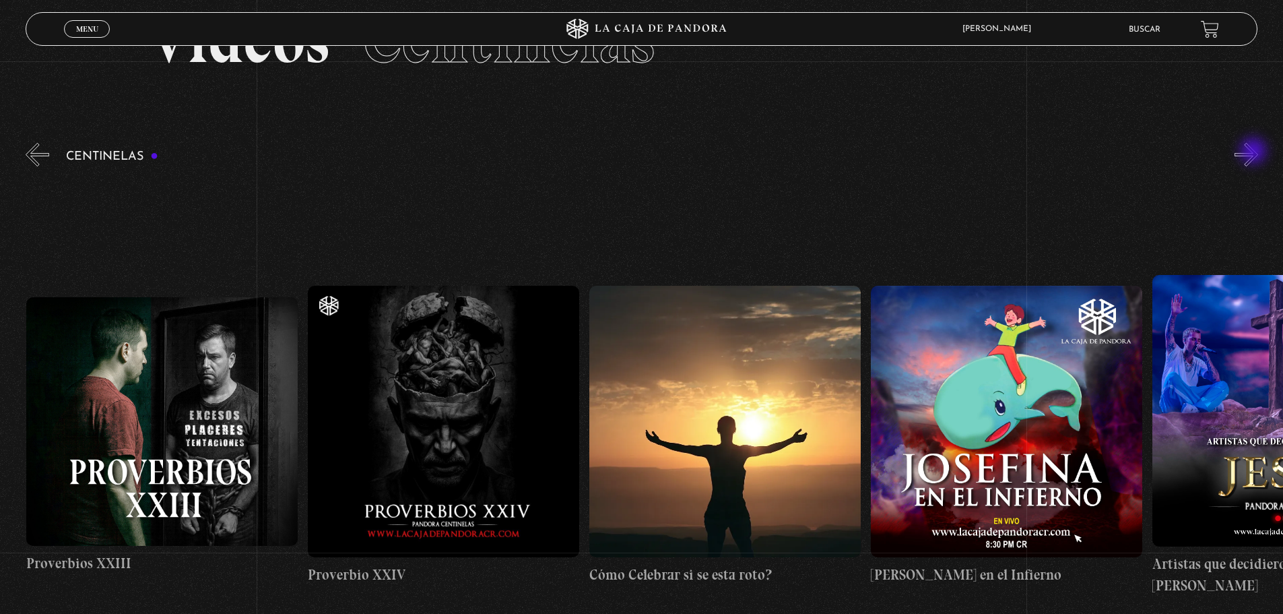
scroll to position [0, 7042]
click at [23, 147] on section "Centinelas" at bounding box center [641, 450] width 1283 height 621
click at [49, 154] on button "«" at bounding box center [38, 155] width 24 height 24
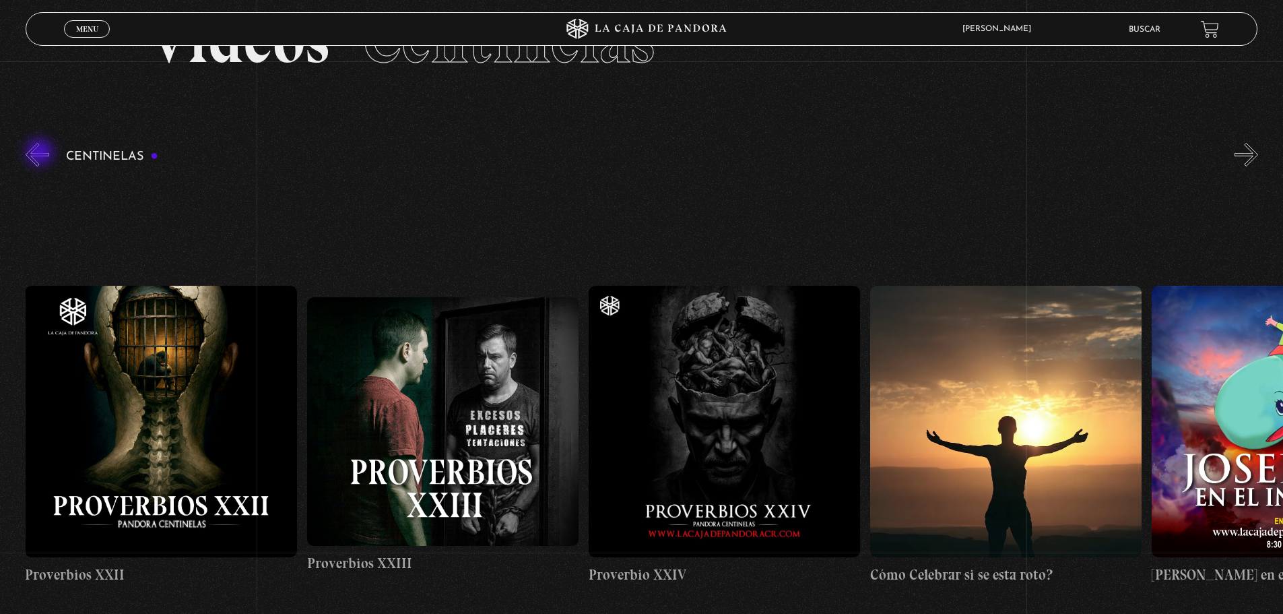
click at [41, 154] on button "«" at bounding box center [38, 155] width 24 height 24
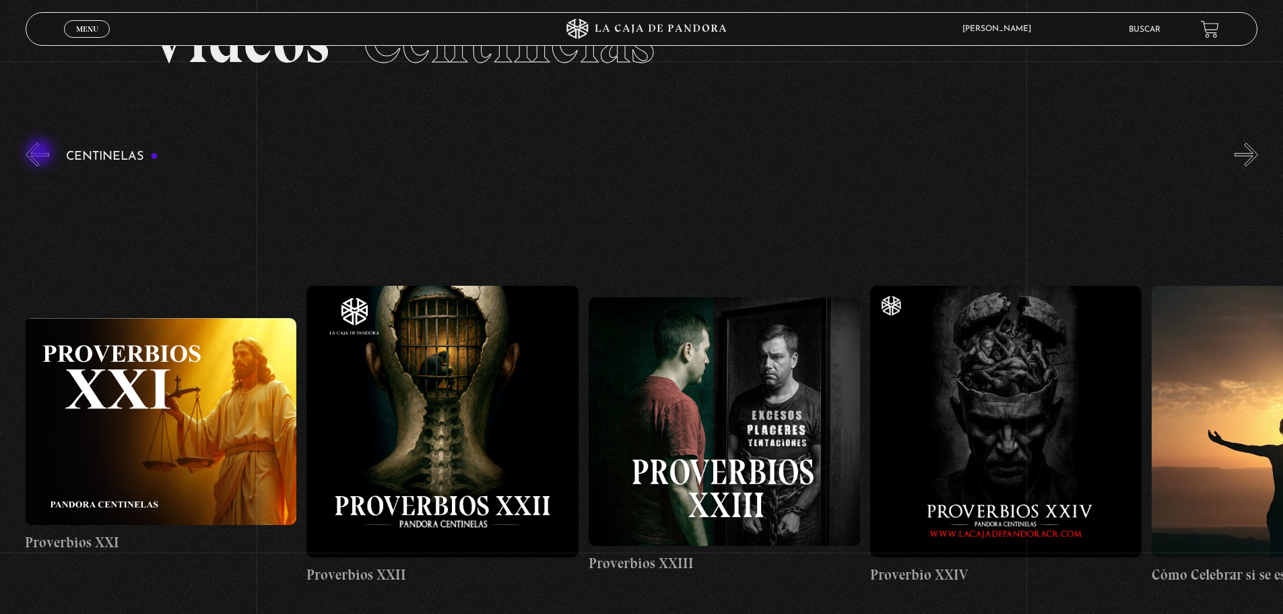
scroll to position [0, 6479]
click at [198, 424] on figure at bounding box center [161, 421] width 271 height 207
click at [172, 397] on figure at bounding box center [161, 421] width 271 height 207
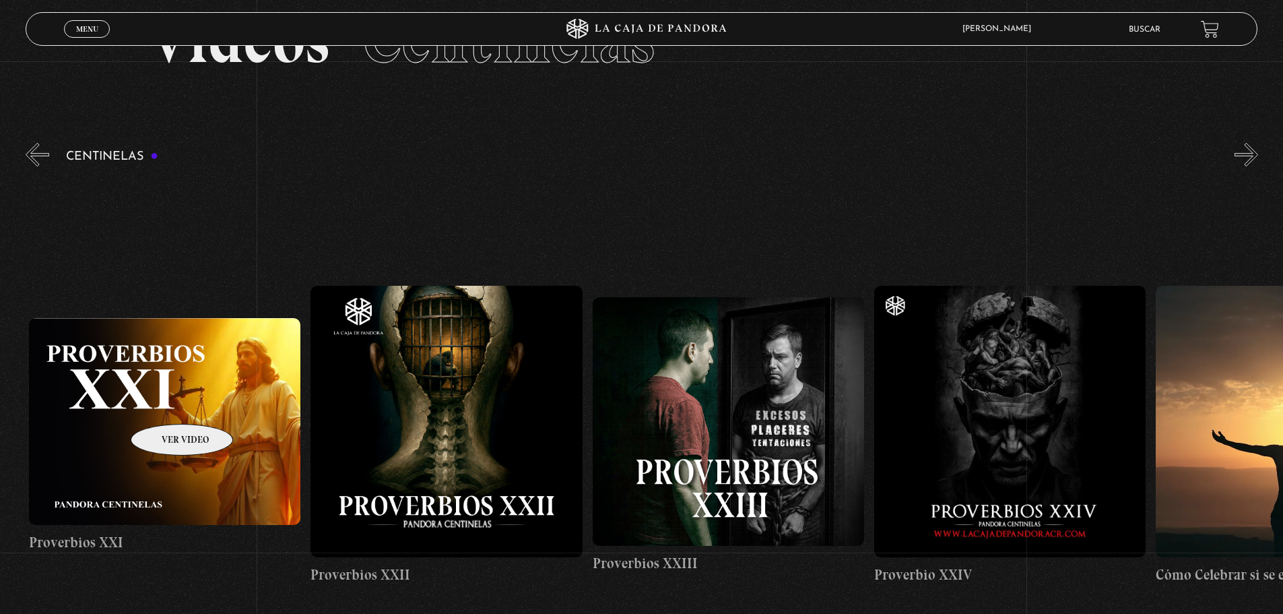
click at [156, 415] on figure at bounding box center [164, 421] width 271 height 207
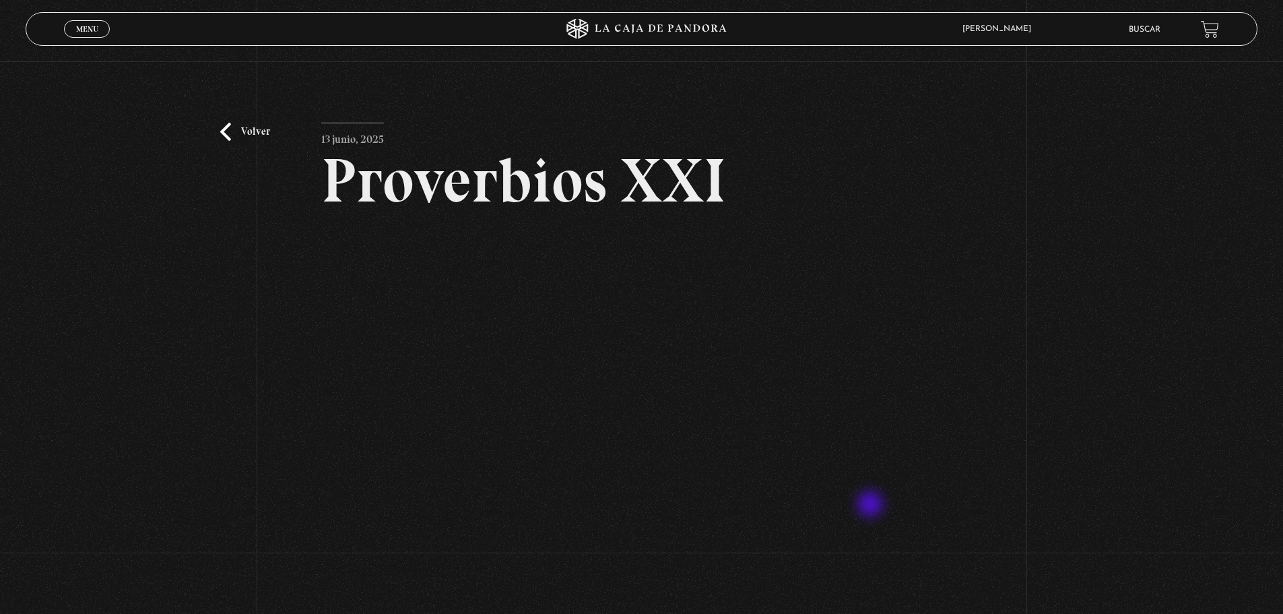
click at [1083, 339] on div "Volver 13 junio, 2025 Proverbios XXI WhatsApp Twitter Messenger Email" at bounding box center [641, 357] width 1283 height 593
click at [230, 135] on link "Volver" at bounding box center [245, 132] width 50 height 18
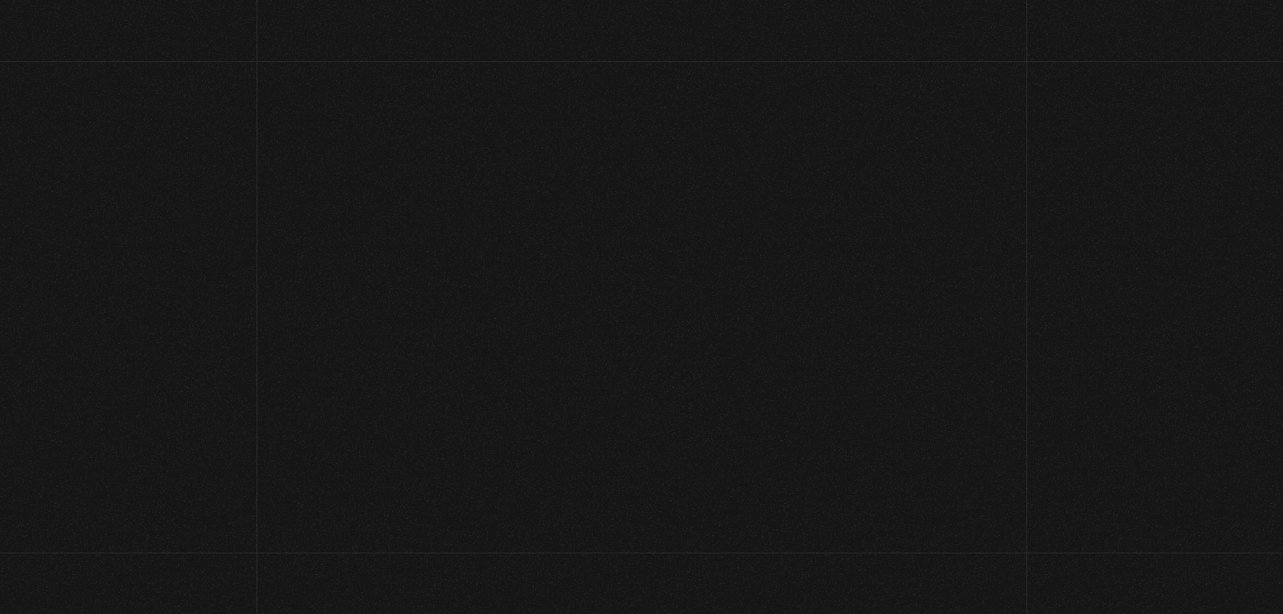
scroll to position [86, 0]
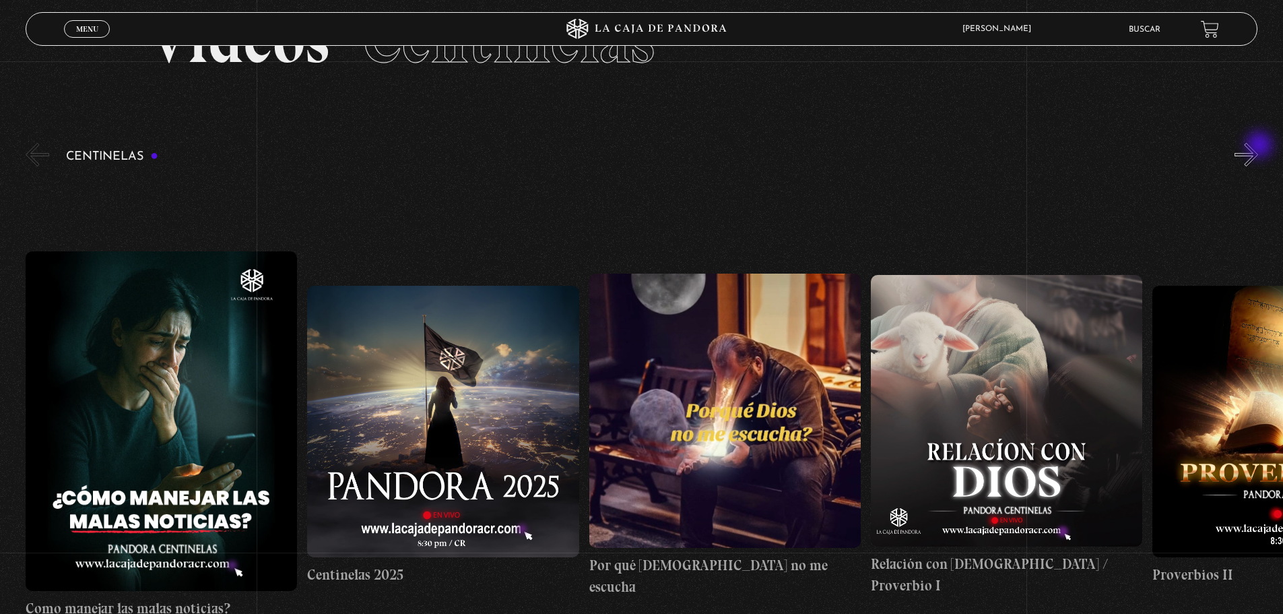
click at [1258, 146] on button "»" at bounding box center [1247, 155] width 24 height 24
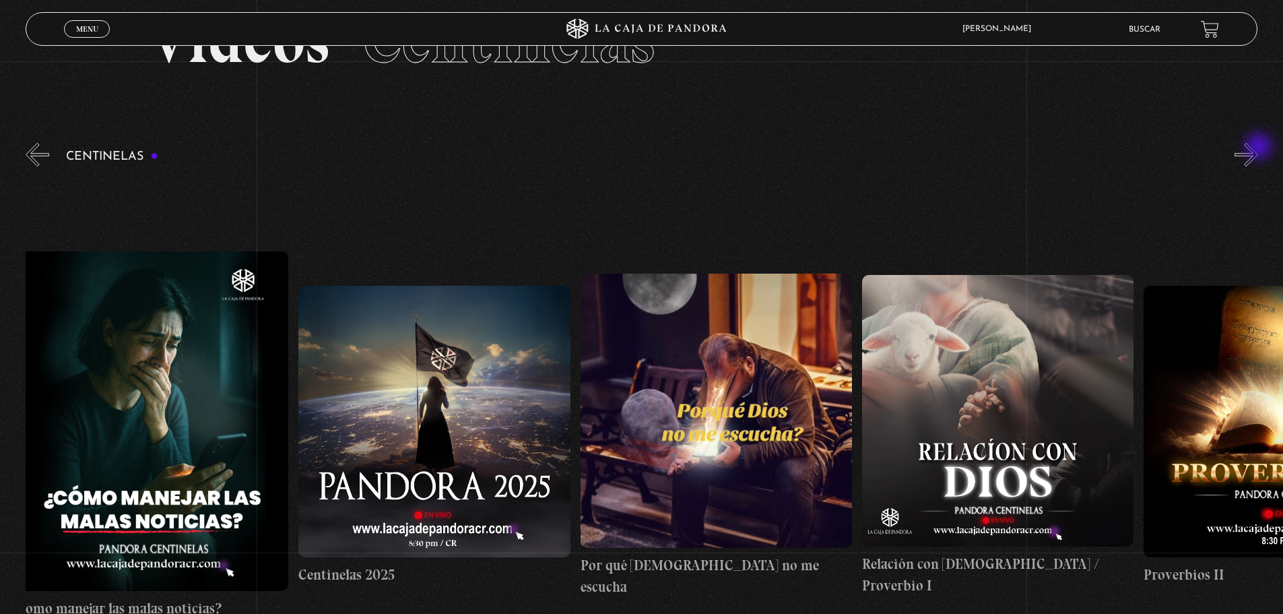
click at [1258, 148] on button "»" at bounding box center [1247, 155] width 24 height 24
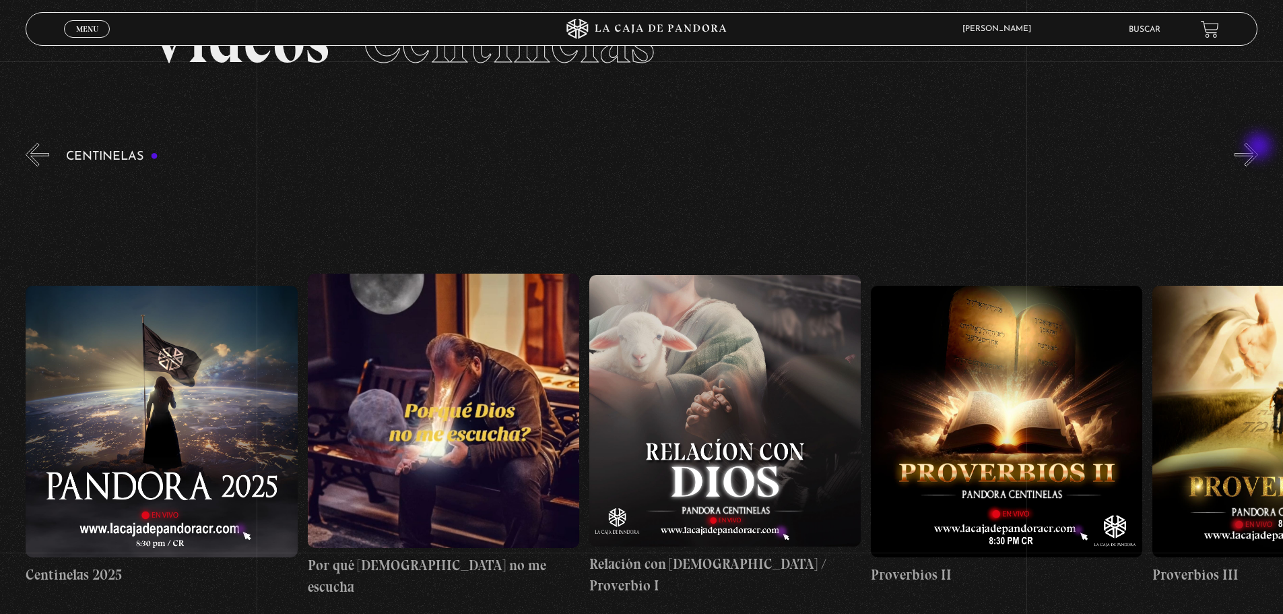
click at [1258, 148] on button "»" at bounding box center [1247, 155] width 24 height 24
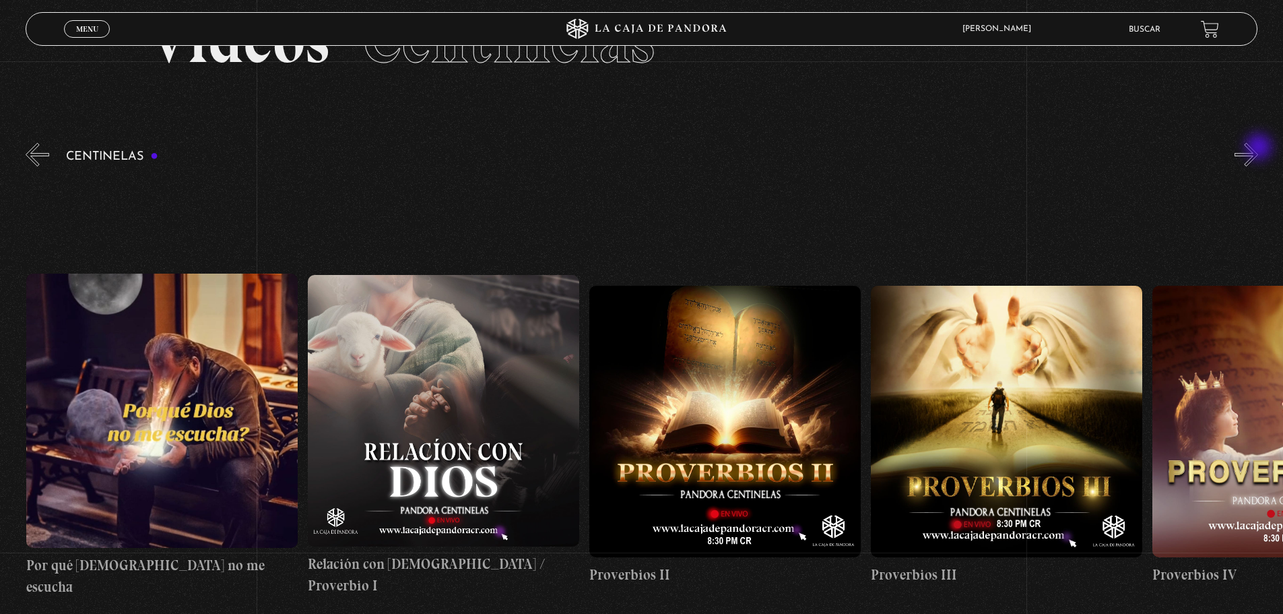
click at [1258, 148] on button "»" at bounding box center [1247, 155] width 24 height 24
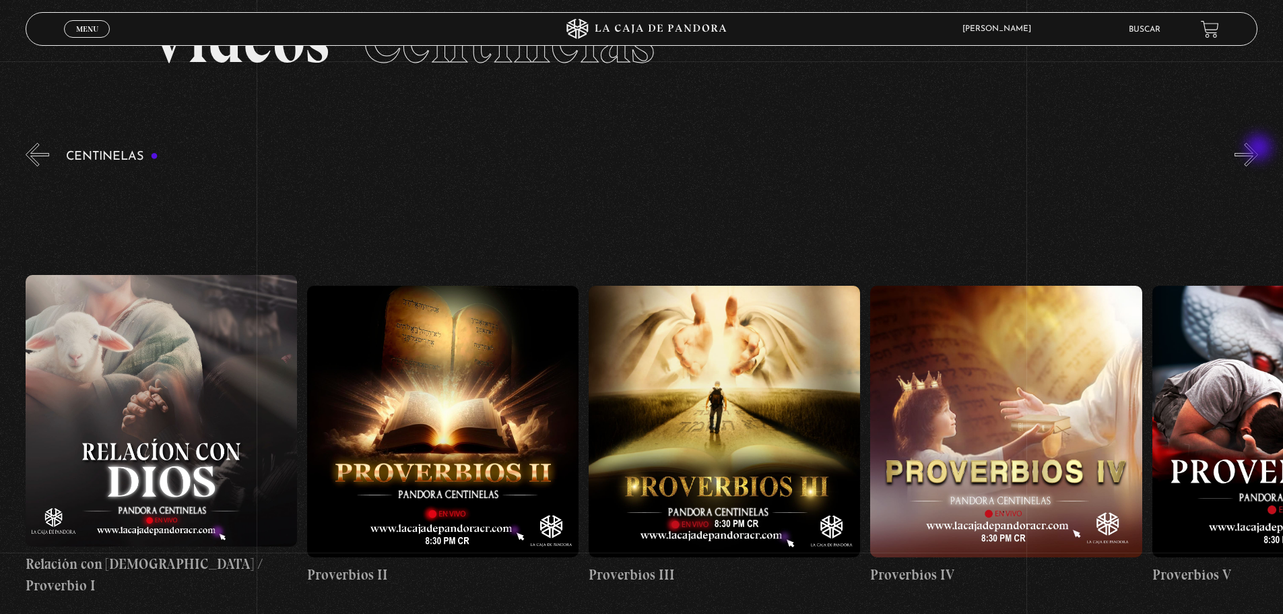
click at [1258, 151] on button "»" at bounding box center [1247, 155] width 24 height 24
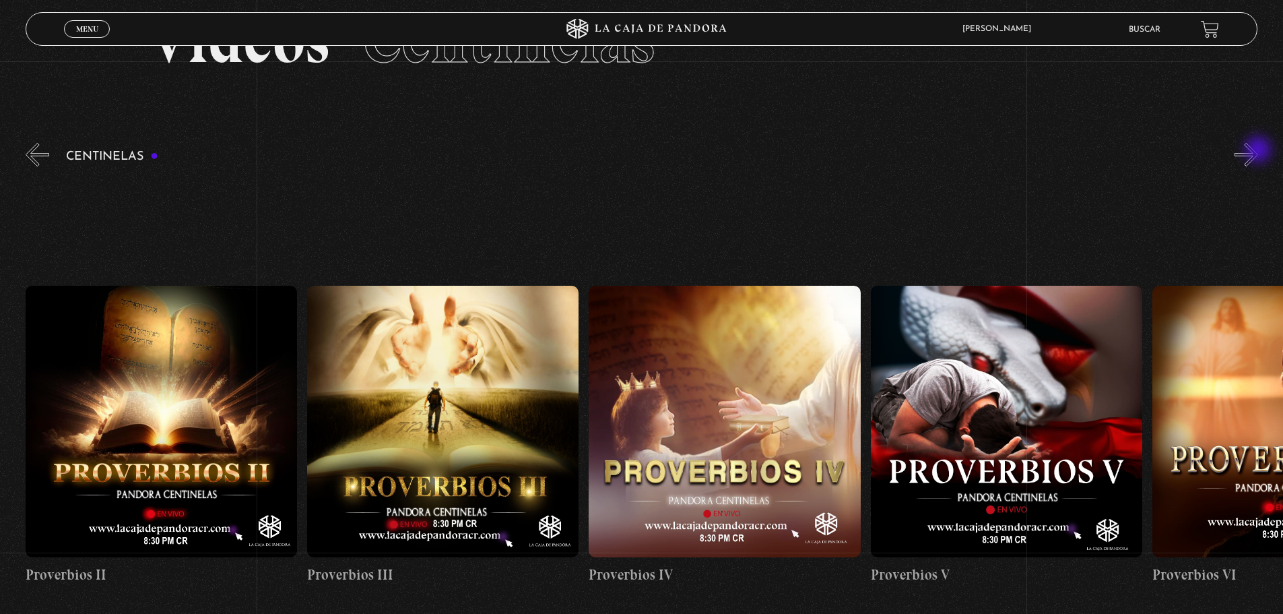
click at [1258, 152] on button "»" at bounding box center [1247, 155] width 24 height 24
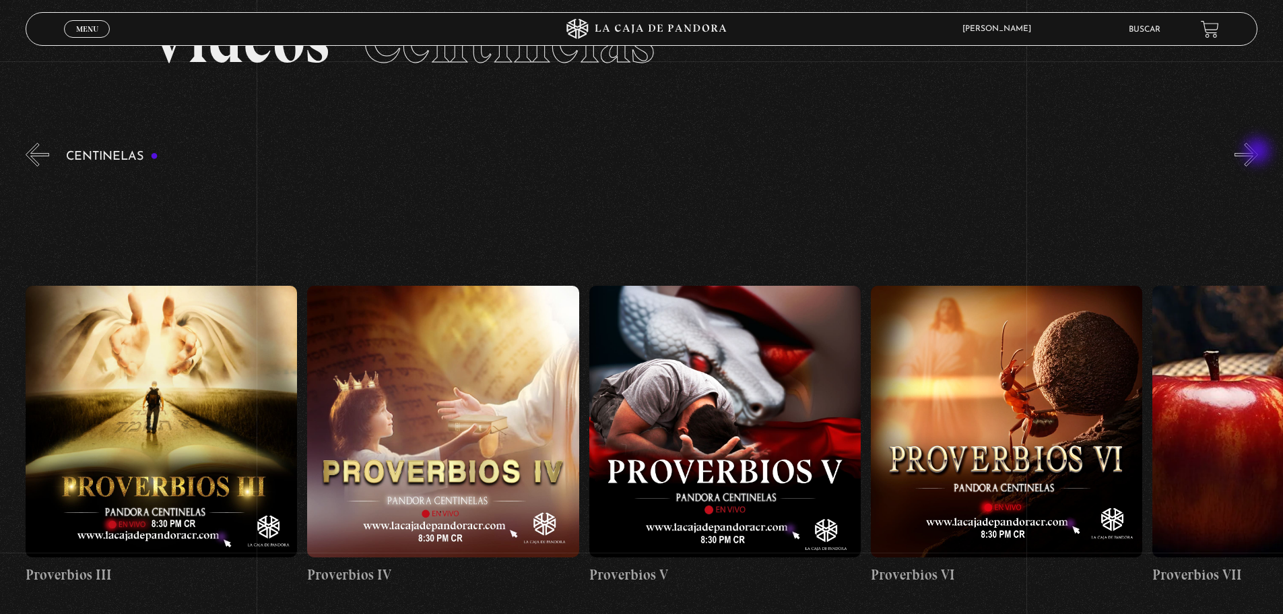
click at [1258, 152] on button "»" at bounding box center [1247, 155] width 24 height 24
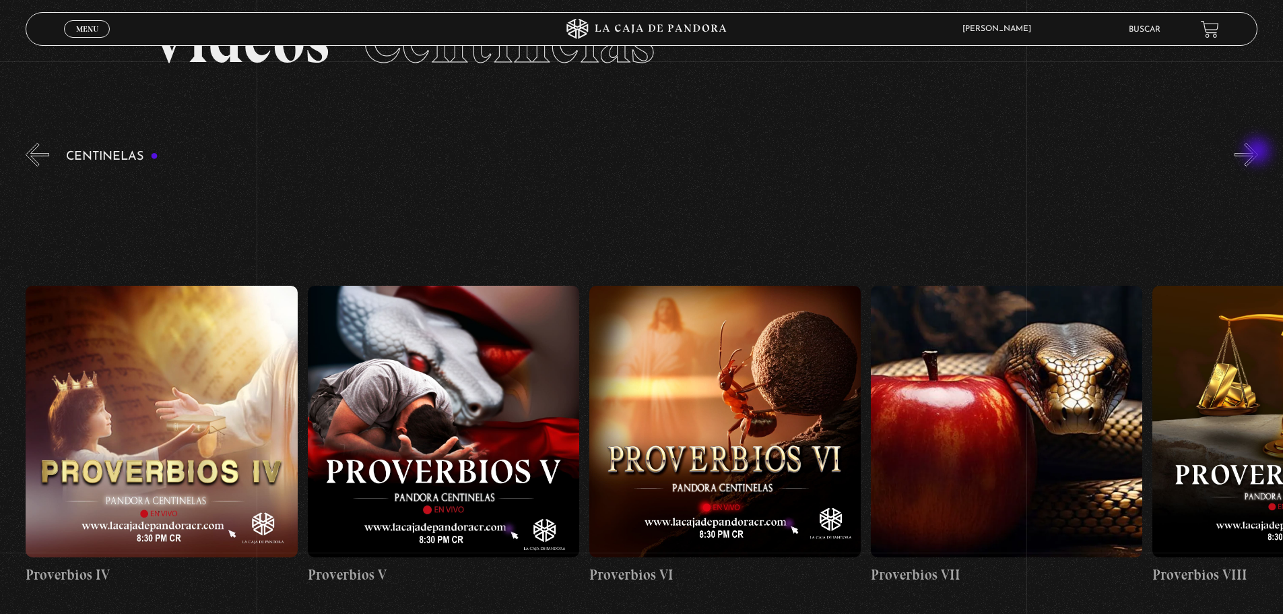
click at [1258, 152] on button "»" at bounding box center [1247, 155] width 24 height 24
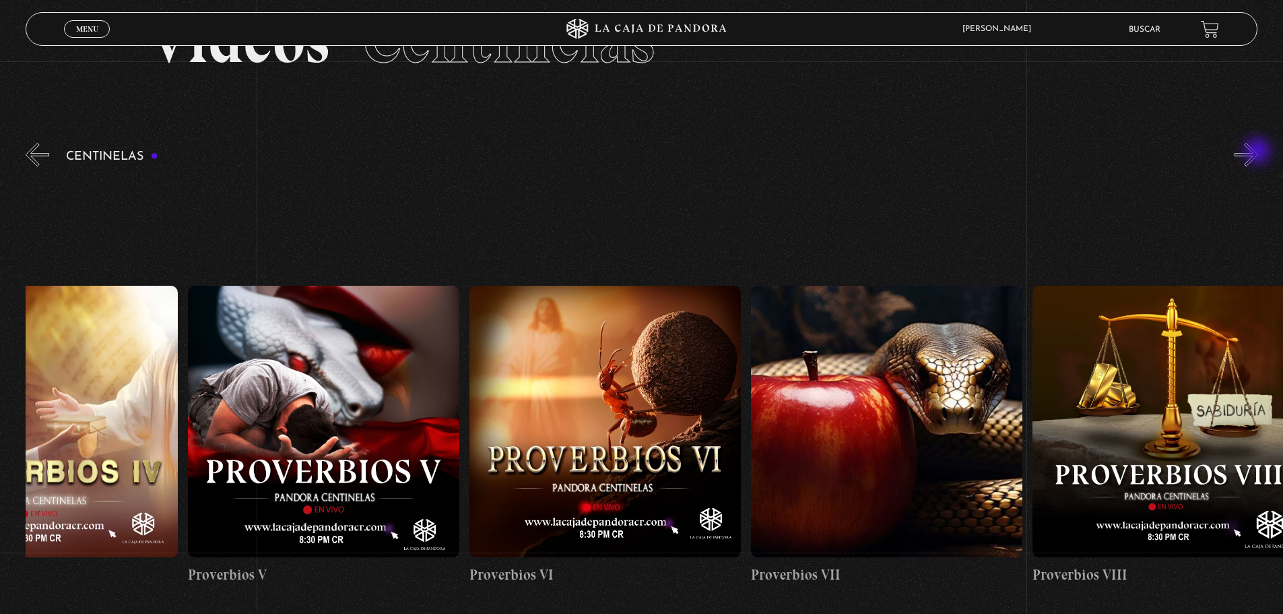
click at [1258, 154] on button "»" at bounding box center [1247, 155] width 24 height 24
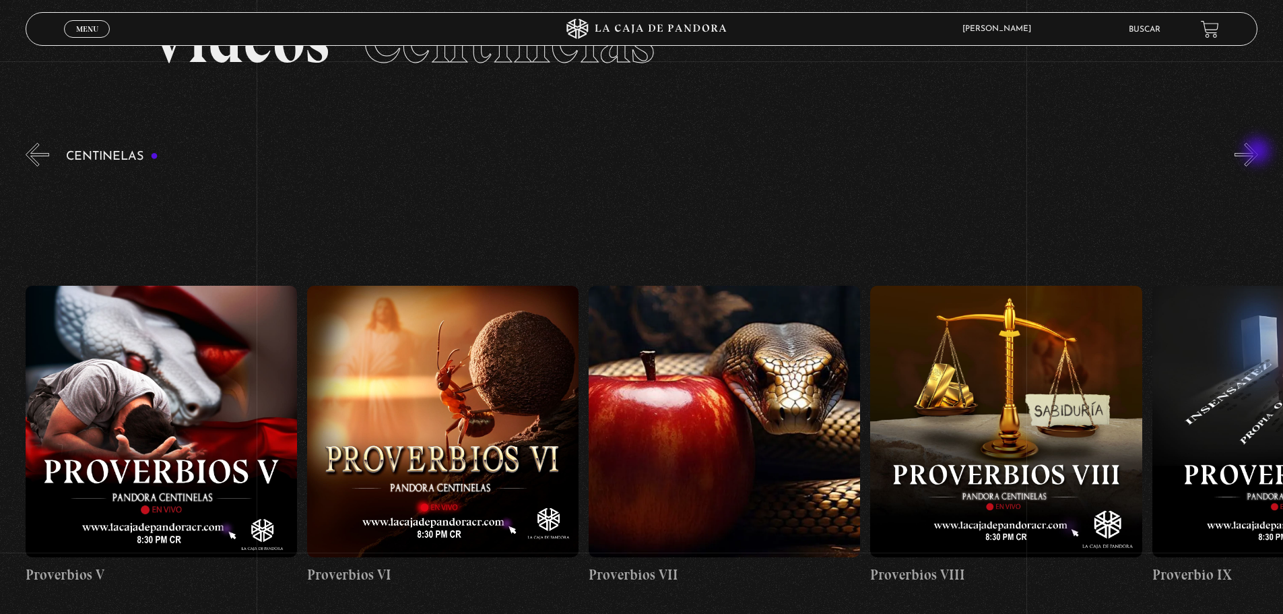
click at [1258, 154] on button "»" at bounding box center [1247, 155] width 24 height 24
click at [1257, 156] on button "»" at bounding box center [1247, 155] width 24 height 24
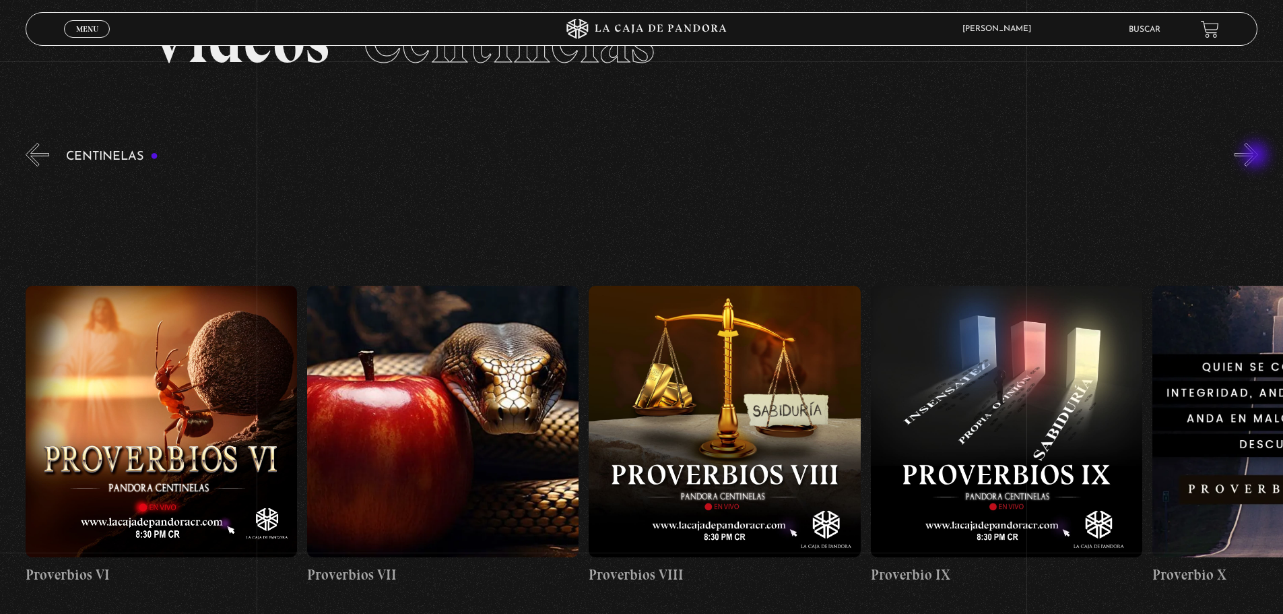
click at [1257, 156] on button "»" at bounding box center [1247, 155] width 24 height 24
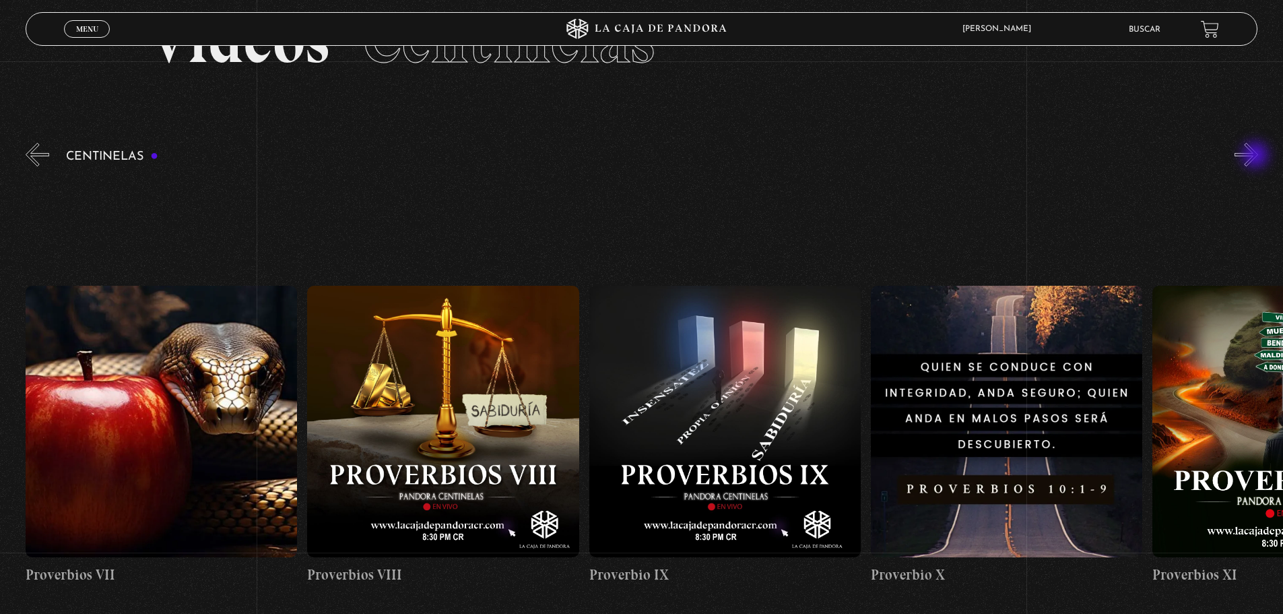
click at [1257, 158] on button "»" at bounding box center [1247, 155] width 24 height 24
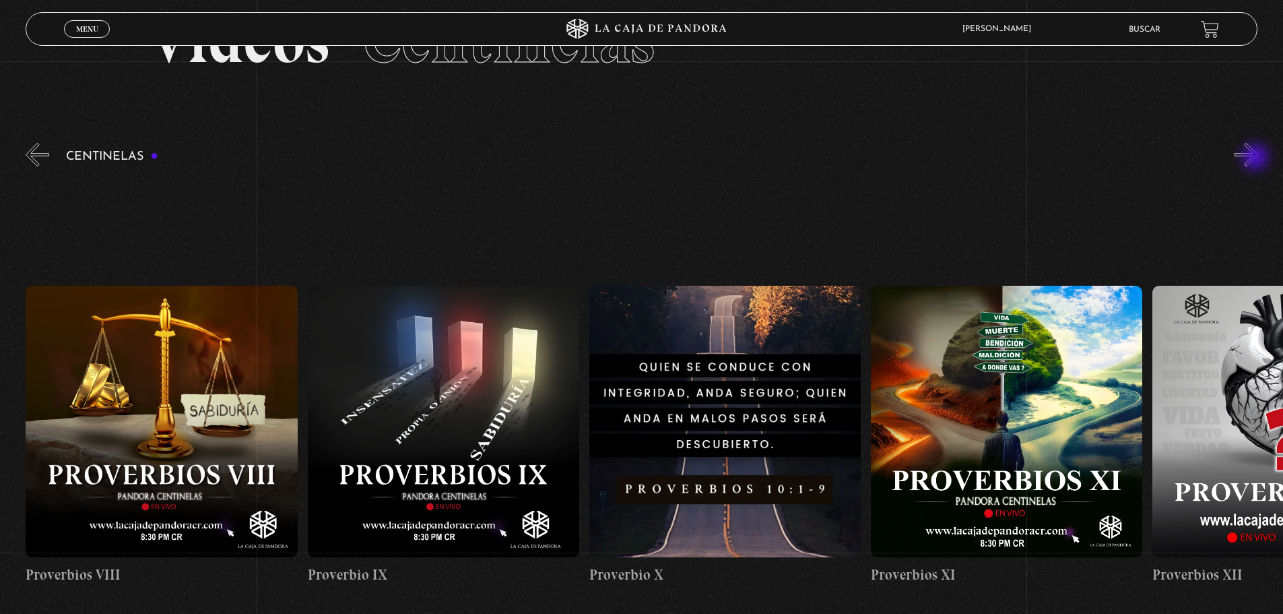
click at [1257, 158] on button "»" at bounding box center [1247, 155] width 24 height 24
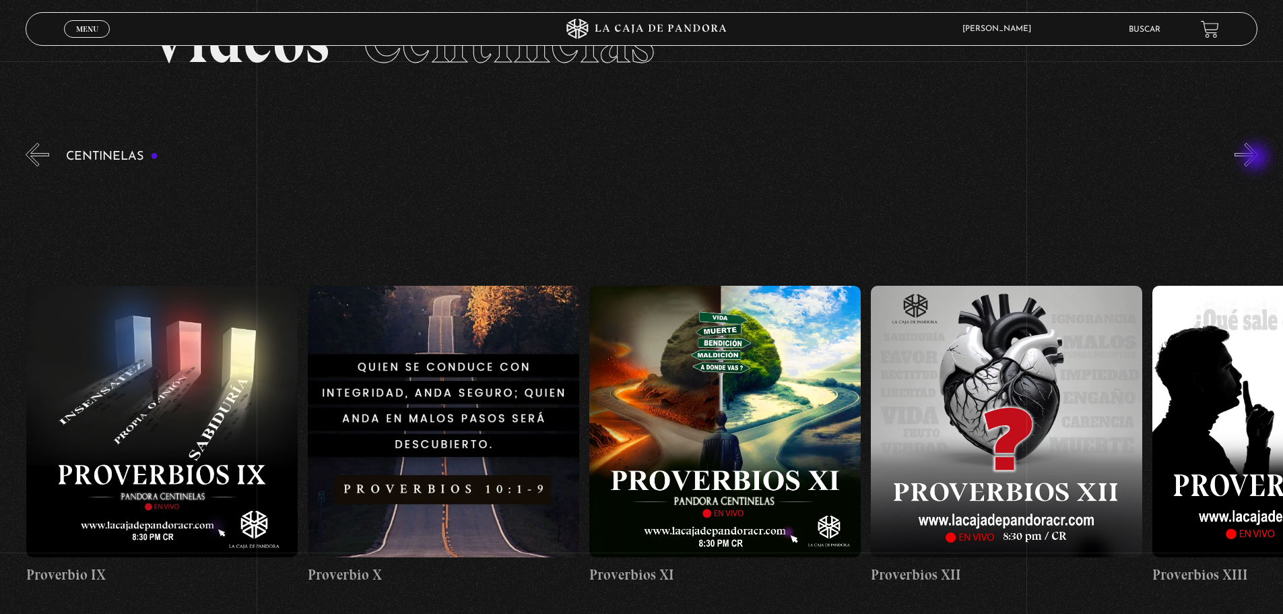
click at [1257, 159] on button "»" at bounding box center [1247, 155] width 24 height 24
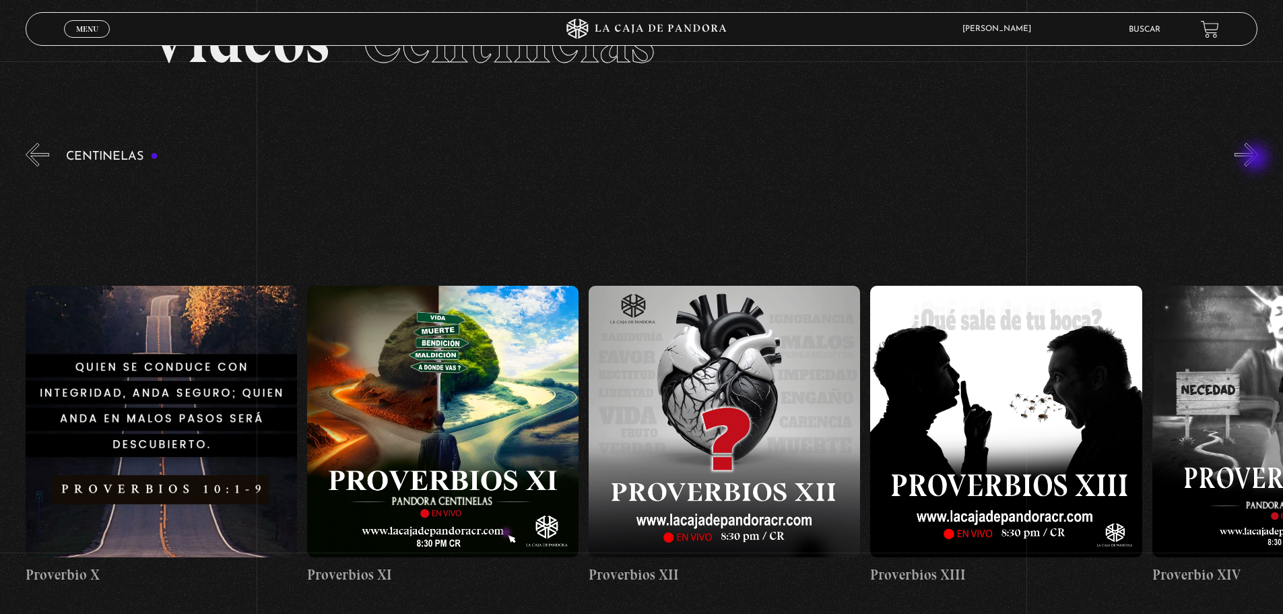
click at [1256, 160] on button "»" at bounding box center [1247, 155] width 24 height 24
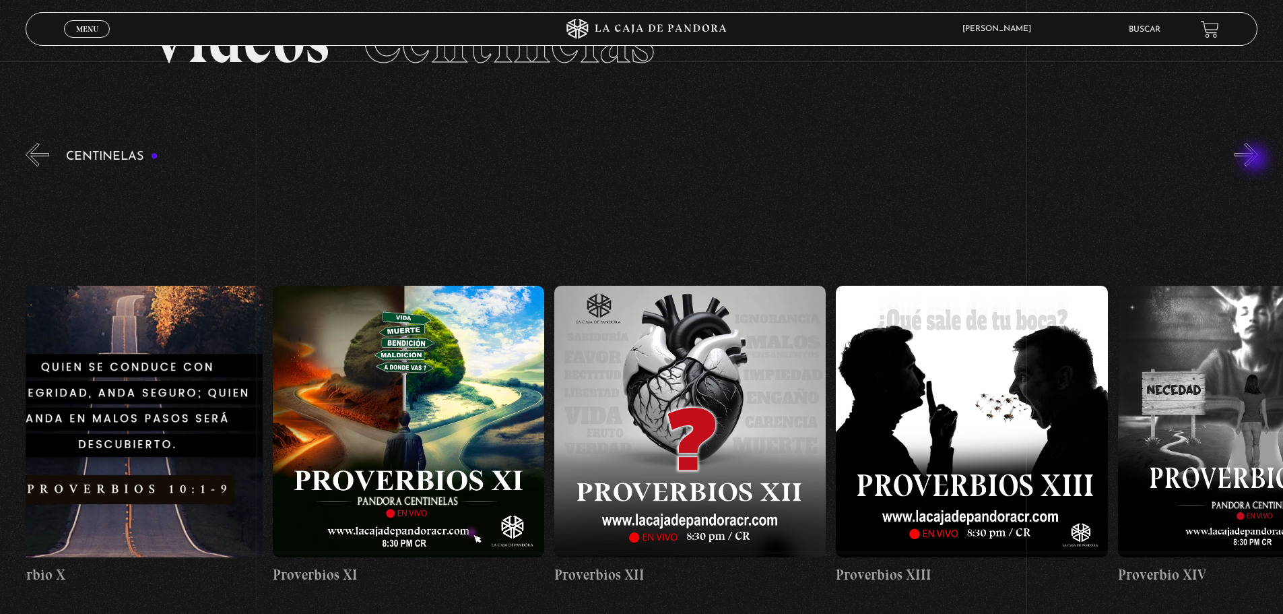
click at [1256, 160] on button "»" at bounding box center [1247, 155] width 24 height 24
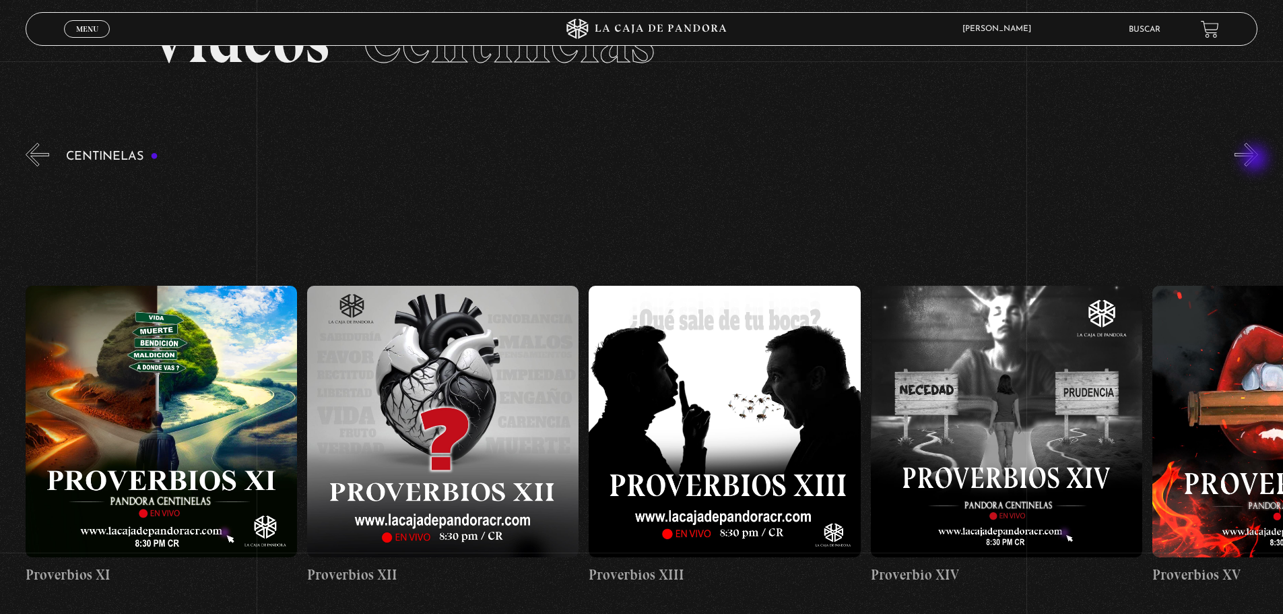
click at [1256, 160] on button "»" at bounding box center [1247, 155] width 24 height 24
click at [1255, 161] on button "»" at bounding box center [1247, 155] width 24 height 24
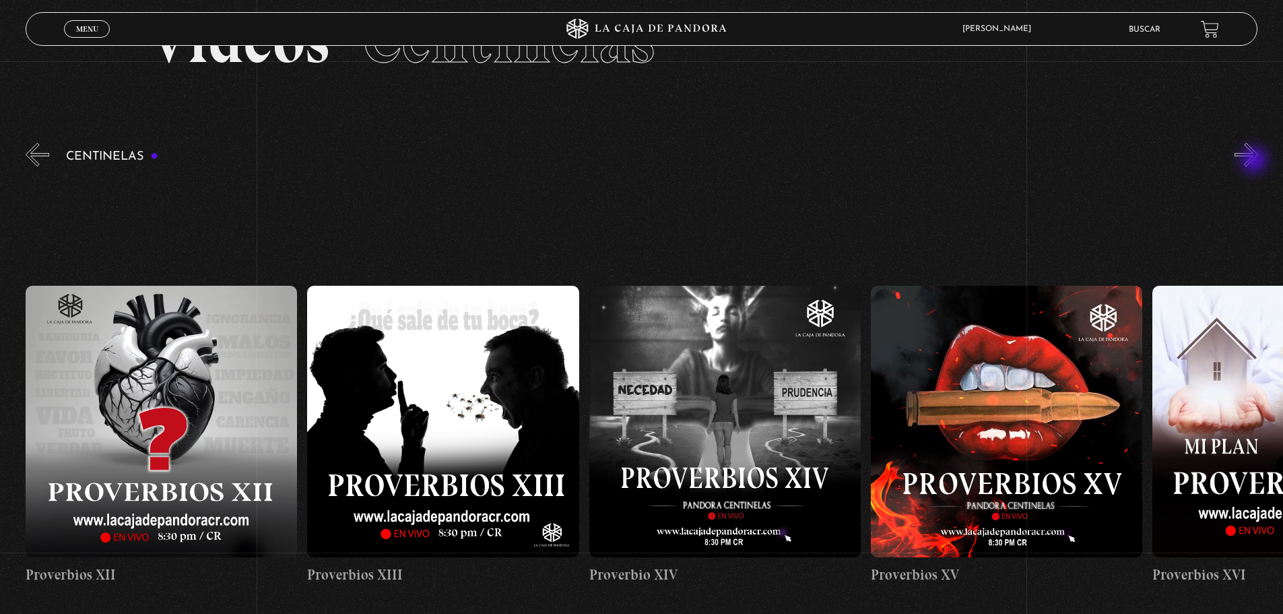
click at [1255, 161] on button "»" at bounding box center [1247, 155] width 24 height 24
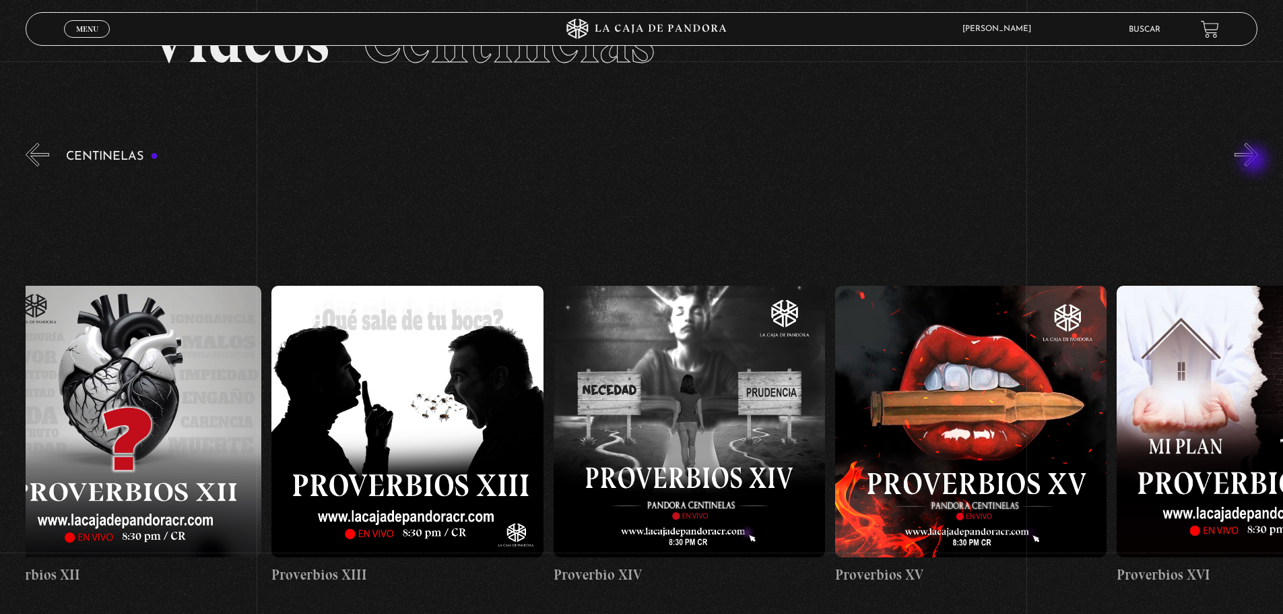
click at [1255, 161] on button "»" at bounding box center [1247, 155] width 24 height 24
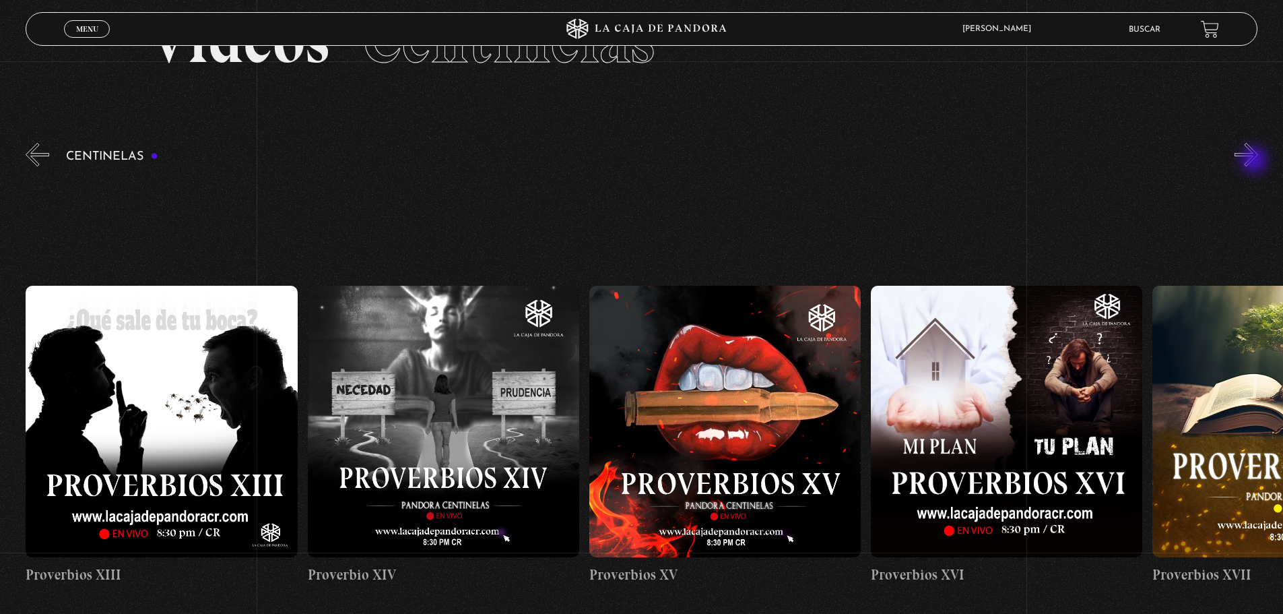
click at [1255, 161] on button "»" at bounding box center [1247, 155] width 24 height 24
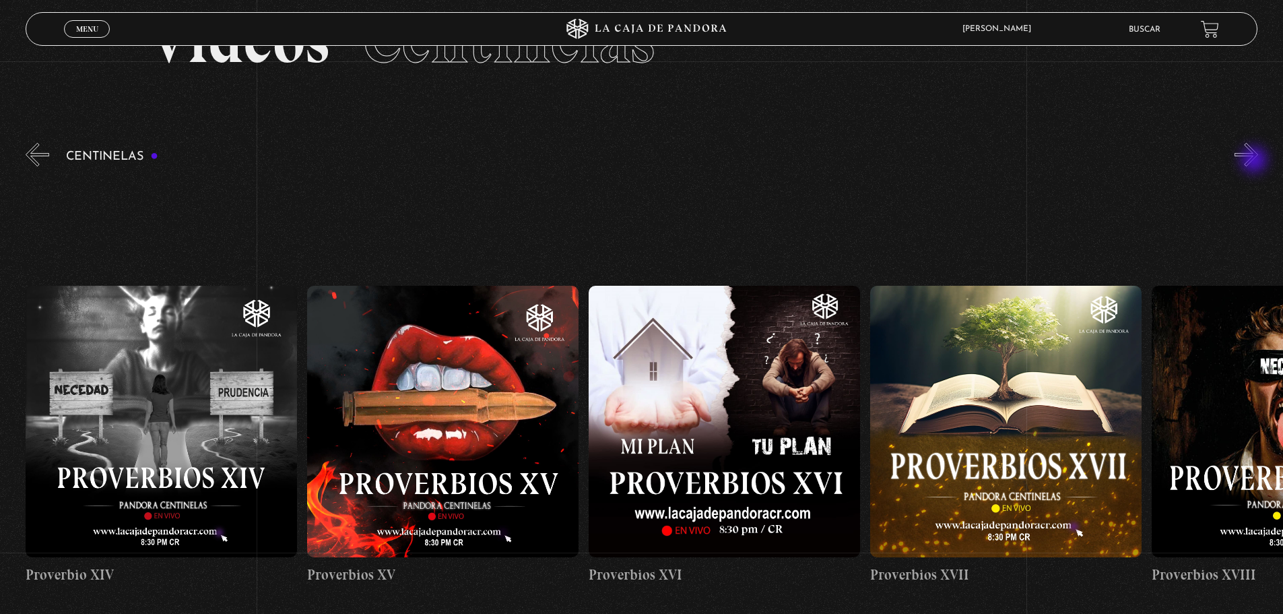
click at [1255, 161] on button "»" at bounding box center [1247, 155] width 24 height 24
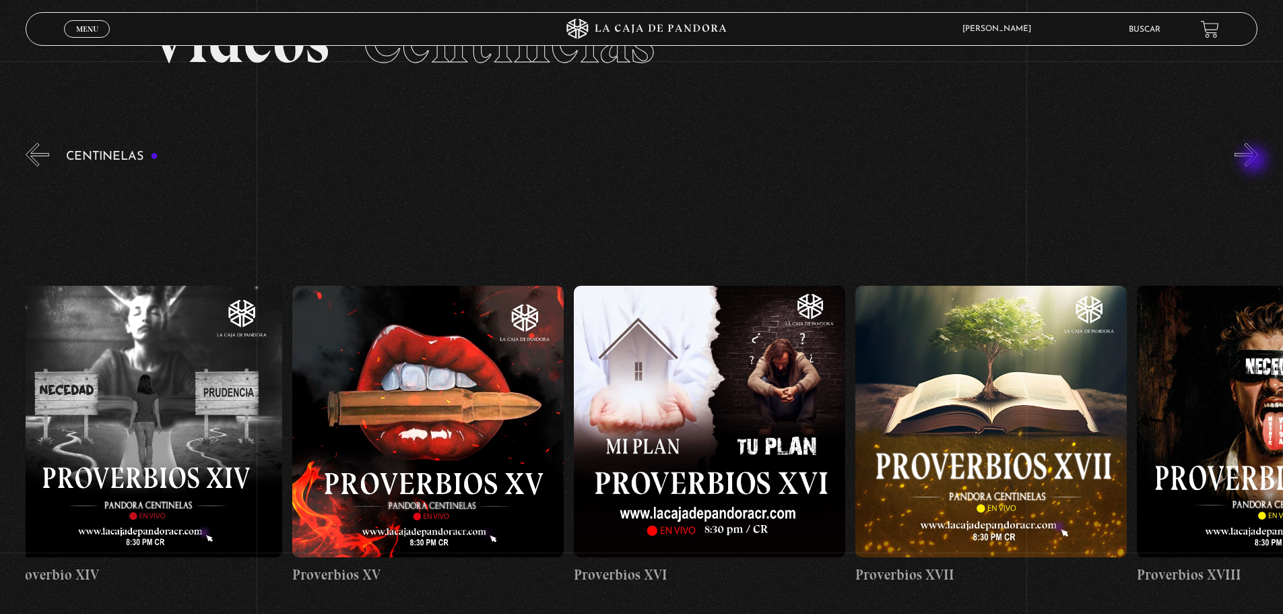
click at [1255, 161] on button "»" at bounding box center [1247, 155] width 24 height 24
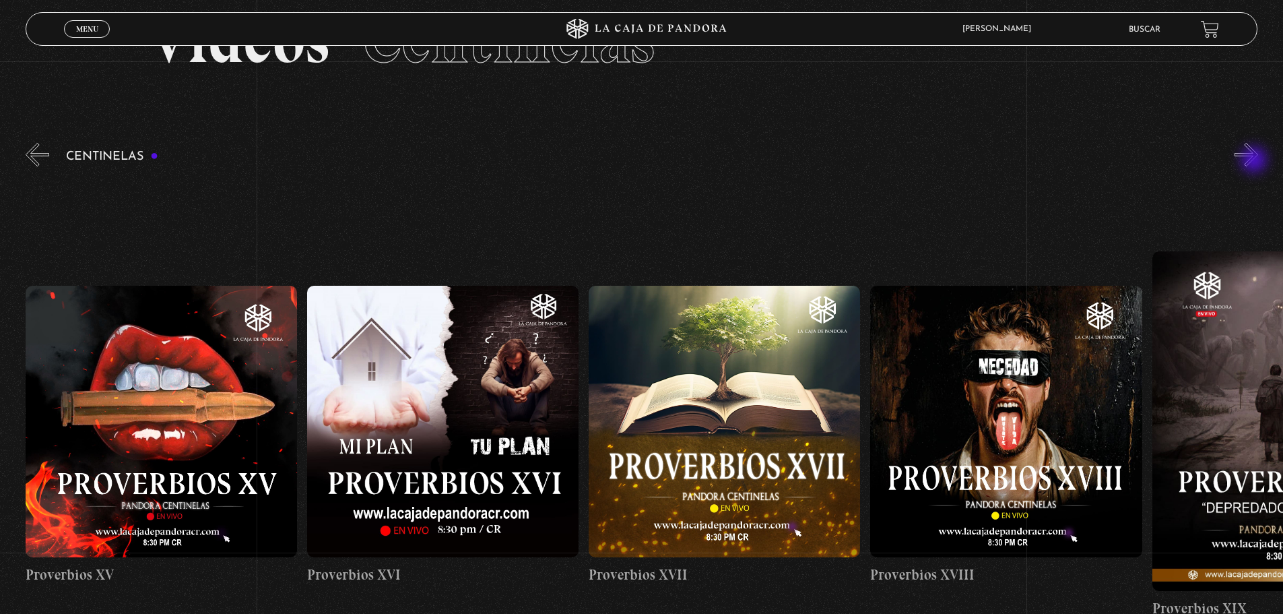
click at [1255, 161] on button "»" at bounding box center [1247, 155] width 24 height 24
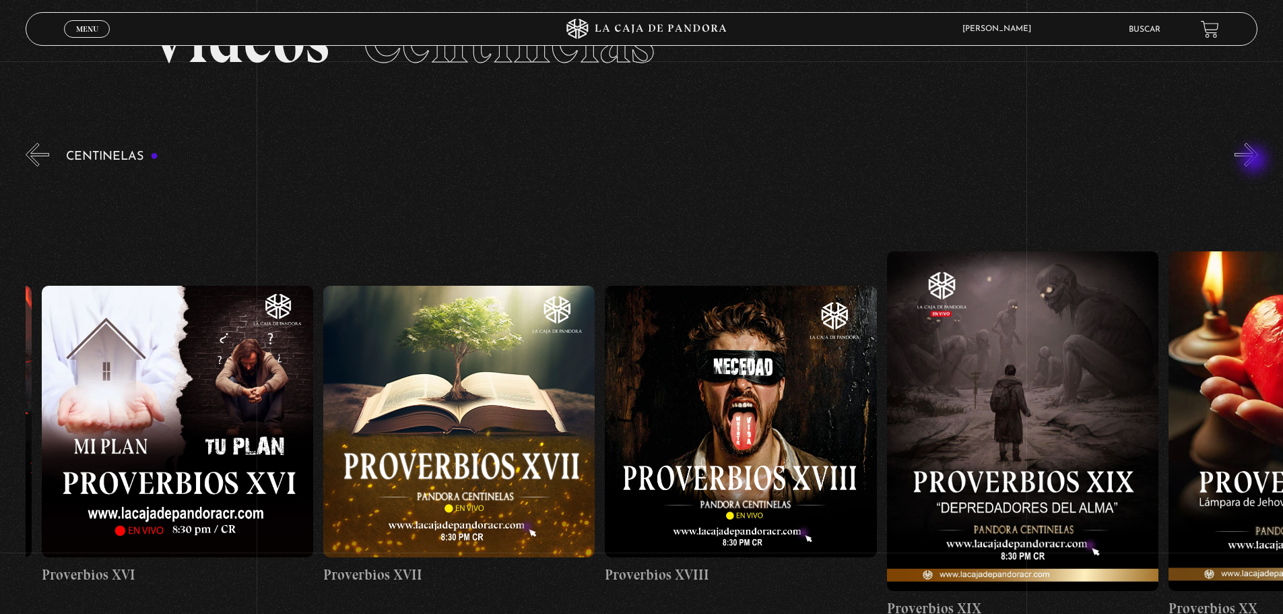
click at [1255, 161] on button "»" at bounding box center [1247, 155] width 24 height 24
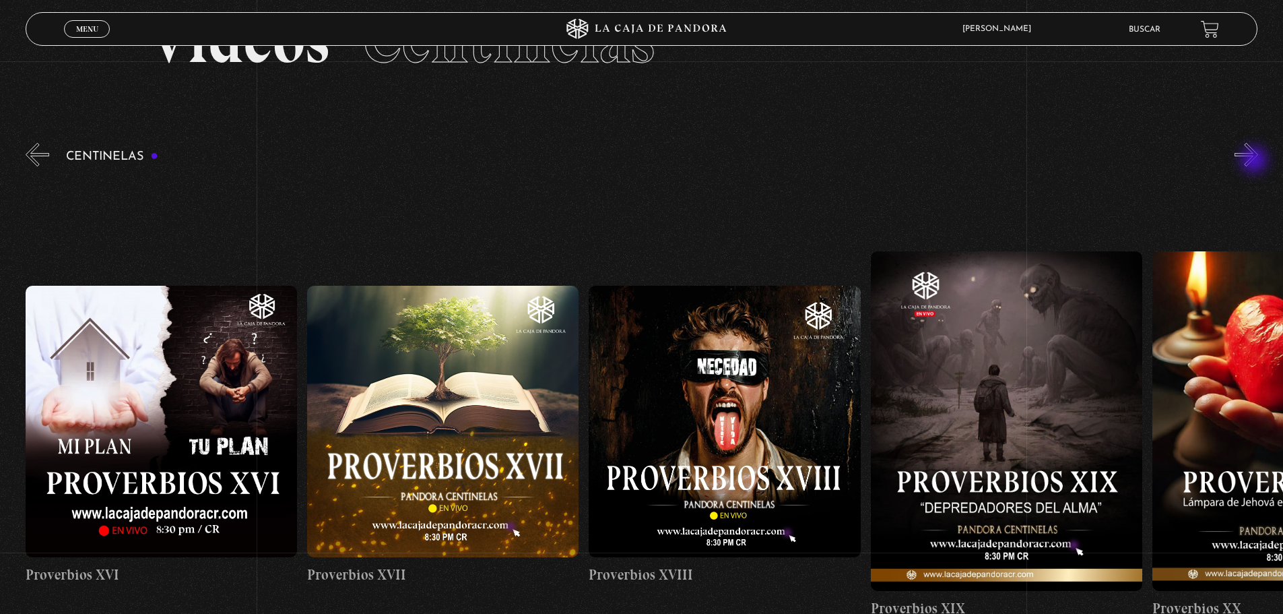
click at [1255, 161] on button "»" at bounding box center [1247, 155] width 24 height 24
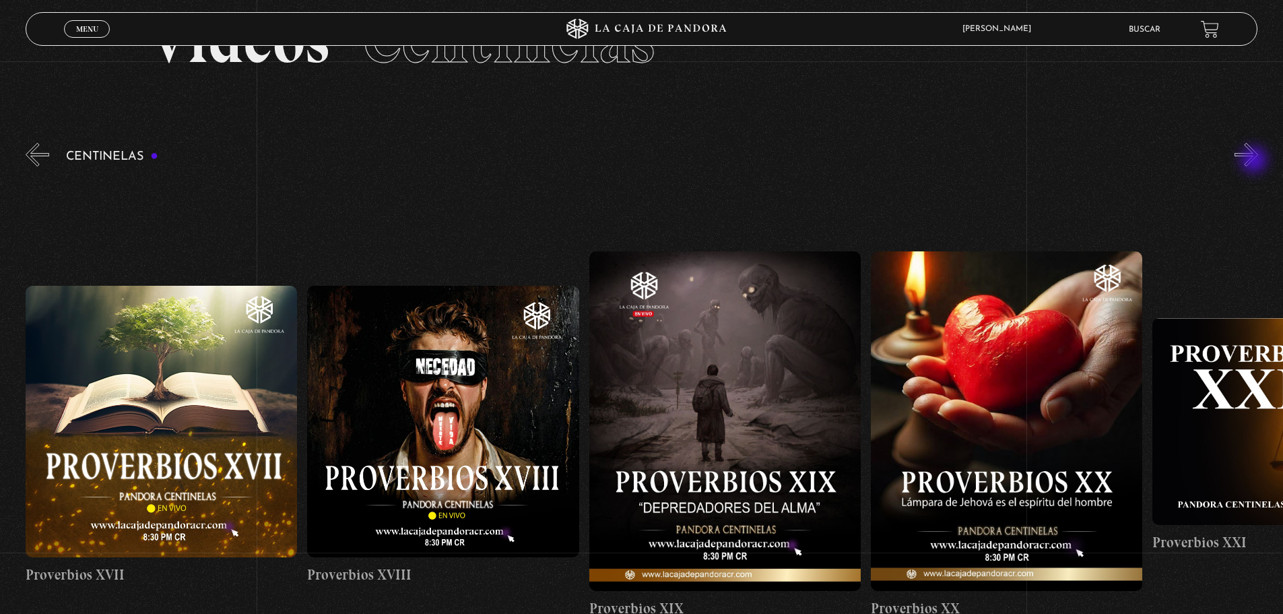
click at [1255, 161] on button "»" at bounding box center [1247, 155] width 24 height 24
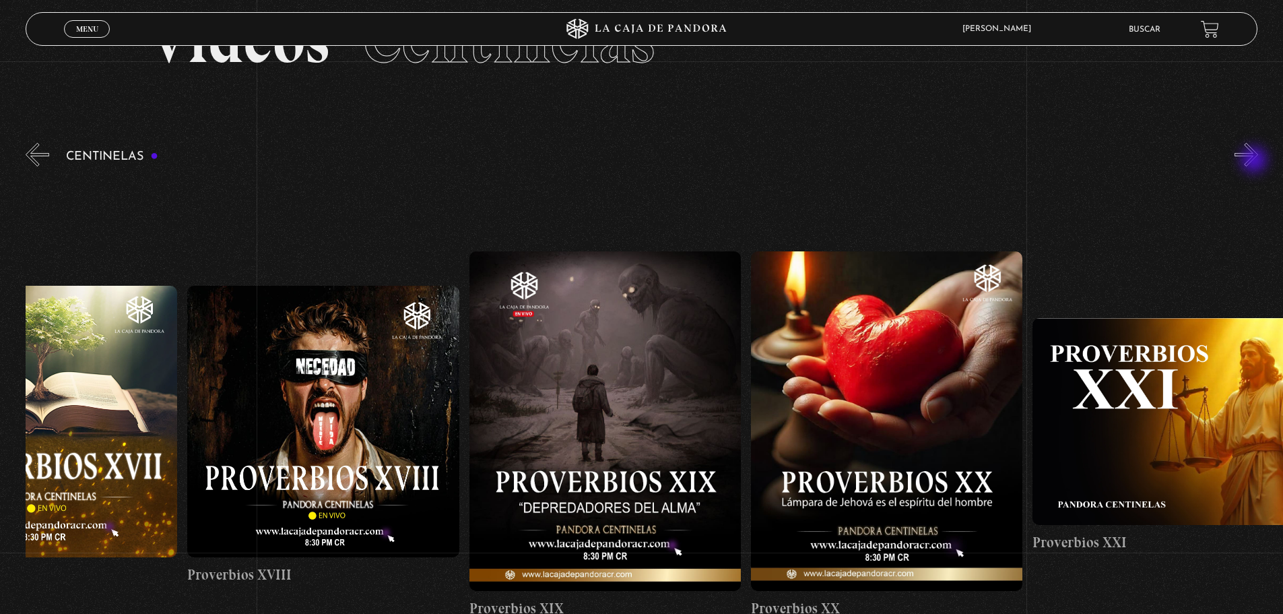
click at [1255, 161] on button "»" at bounding box center [1247, 155] width 24 height 24
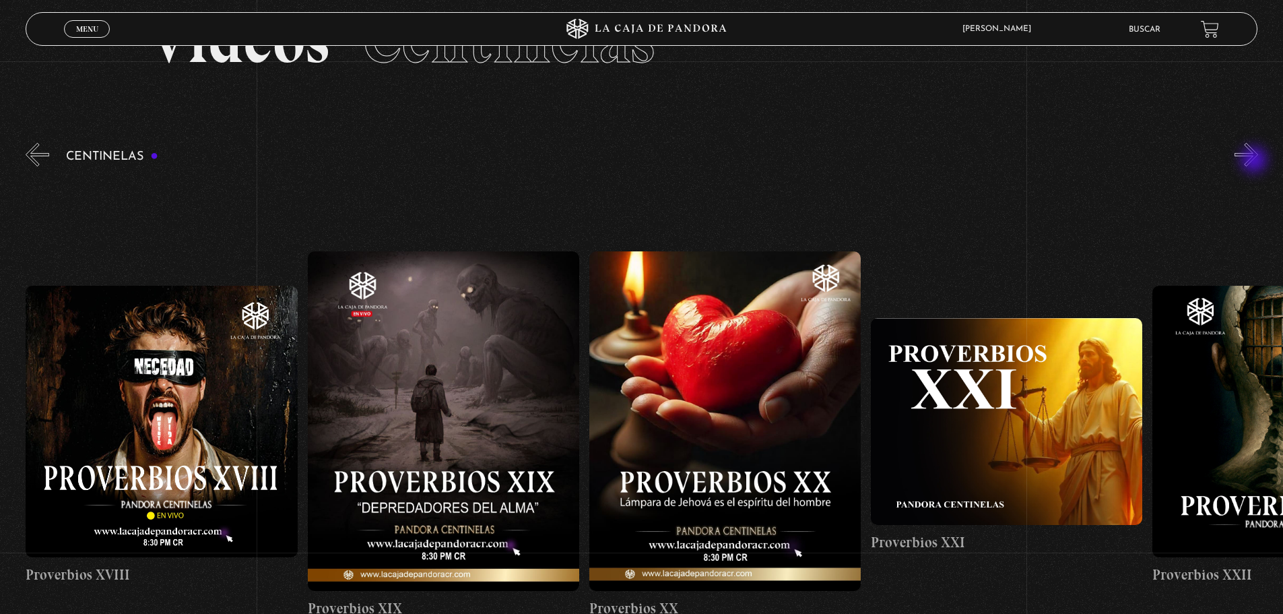
click at [1255, 161] on button "»" at bounding box center [1247, 155] width 24 height 24
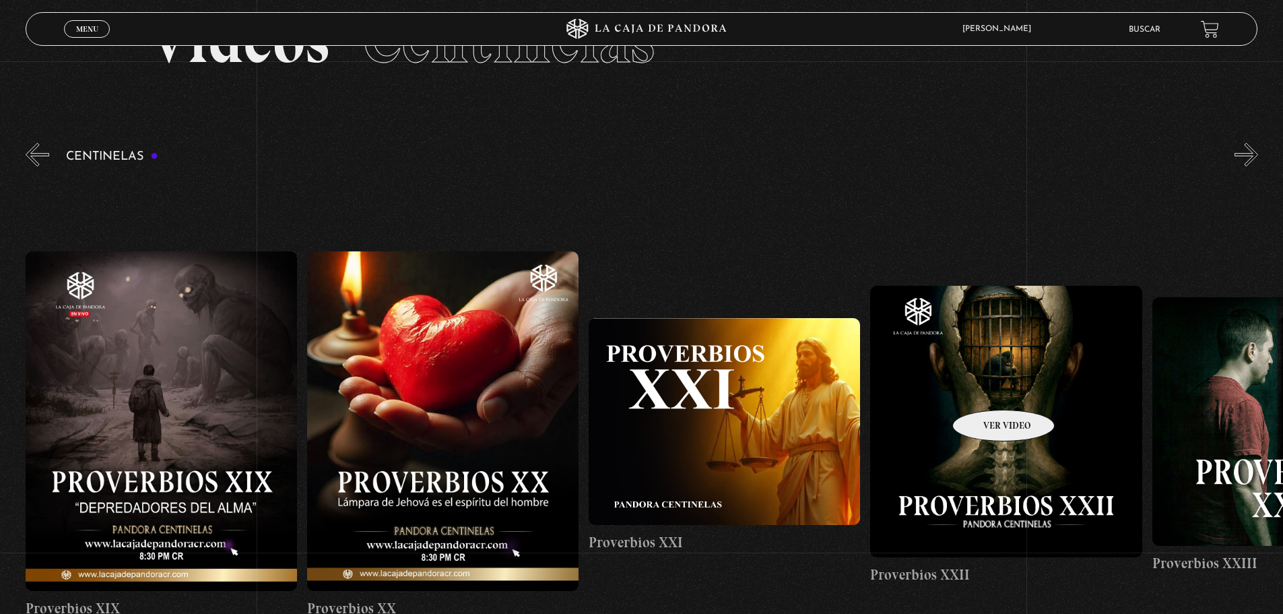
scroll to position [0, 5909]
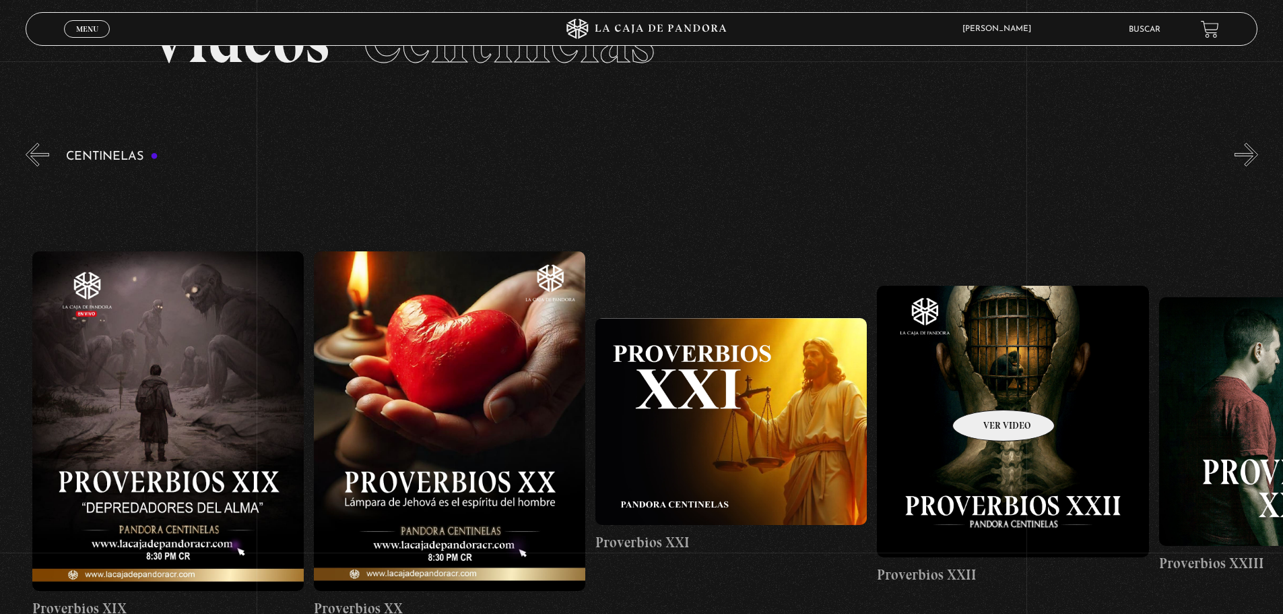
click at [1004, 385] on figure at bounding box center [1012, 421] width 271 height 271
click at [1011, 441] on figure at bounding box center [1012, 421] width 271 height 271
click at [1033, 413] on figure at bounding box center [1012, 421] width 271 height 271
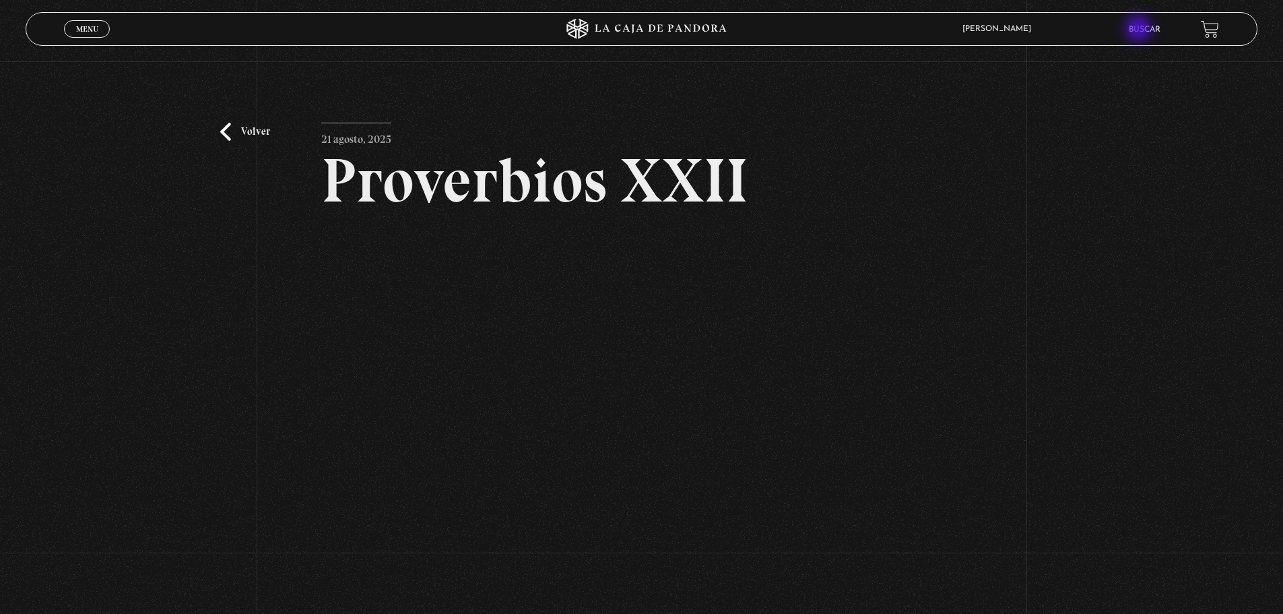
click at [1146, 30] on link "Buscar" at bounding box center [1145, 30] width 32 height 8
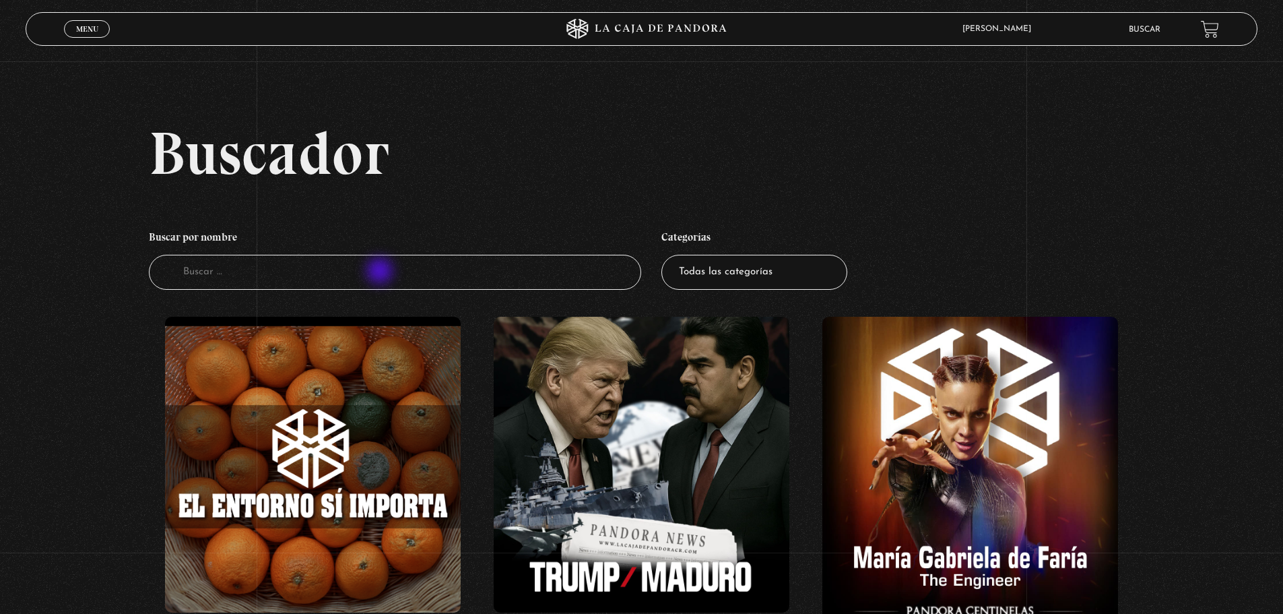
click at [381, 272] on input "Buscador" at bounding box center [395, 273] width 493 height 36
type input "el exoscista"
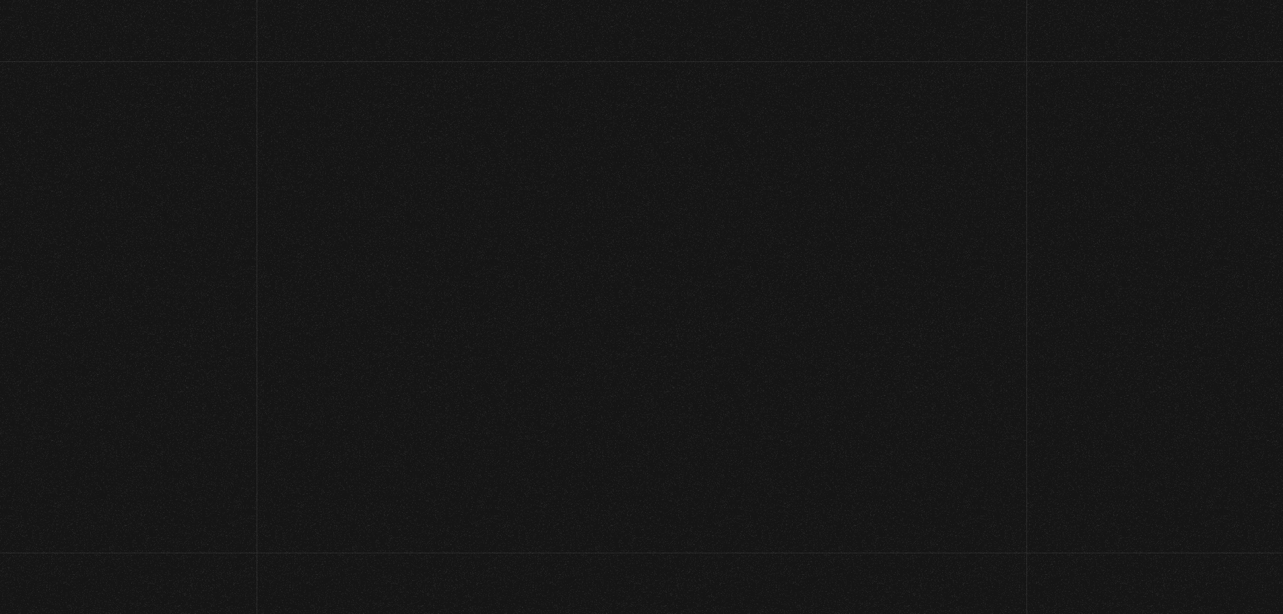
scroll to position [189, 0]
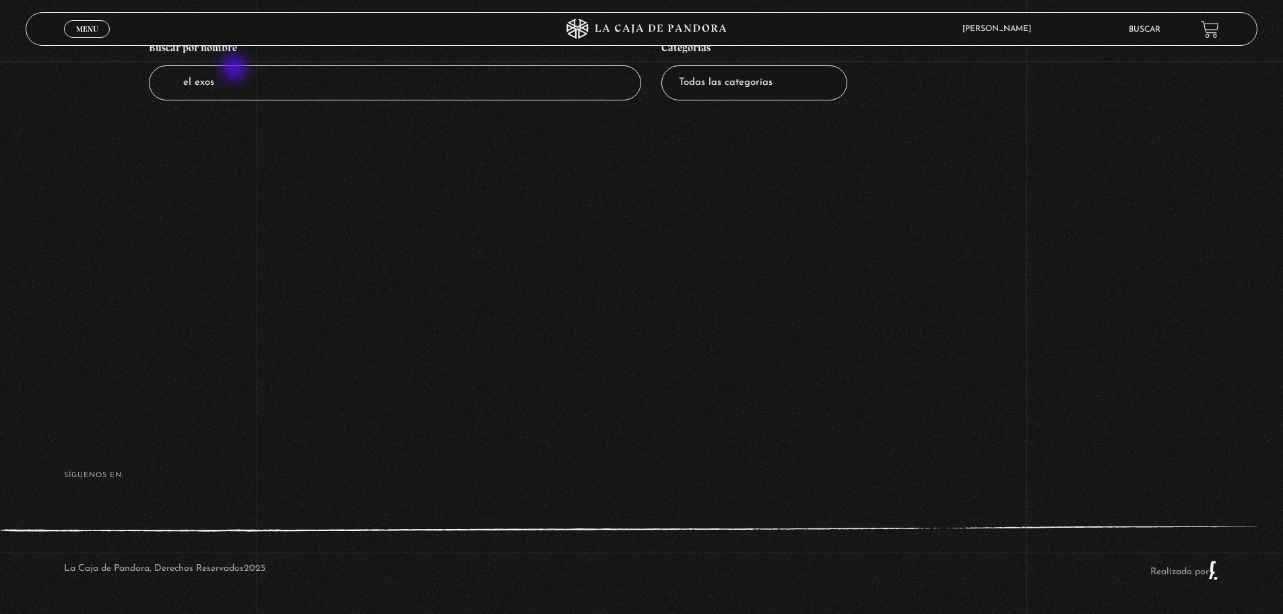
click at [237, 81] on input "el exos" at bounding box center [395, 83] width 493 height 36
type input "e"
type input "del papa"
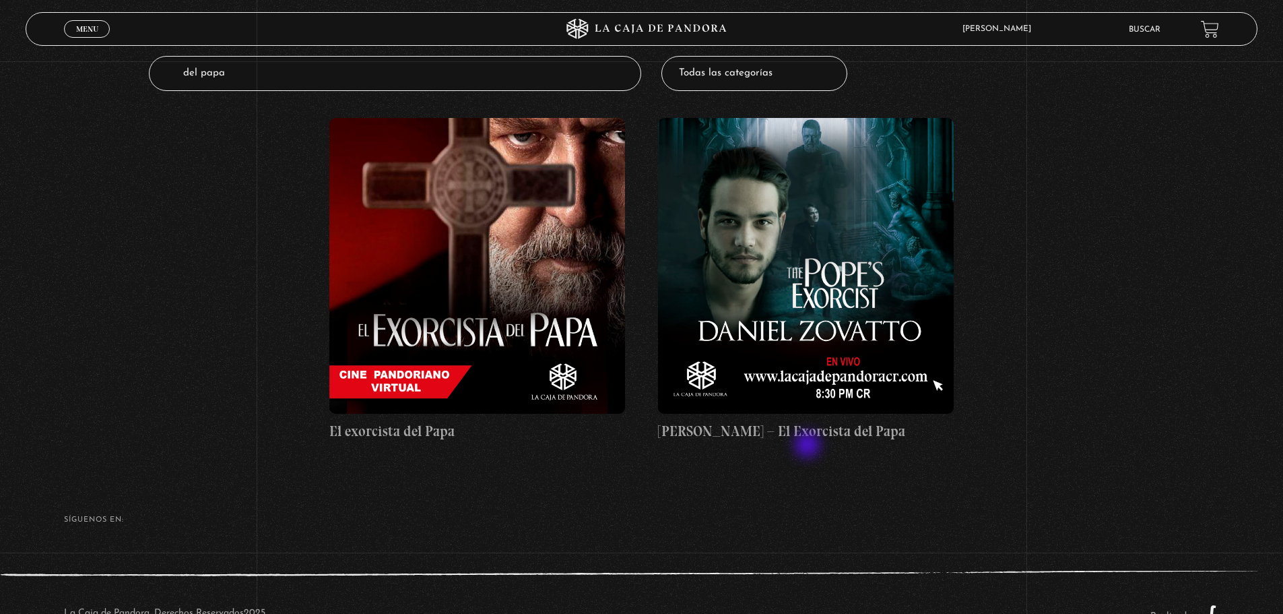
scroll to position [202, 0]
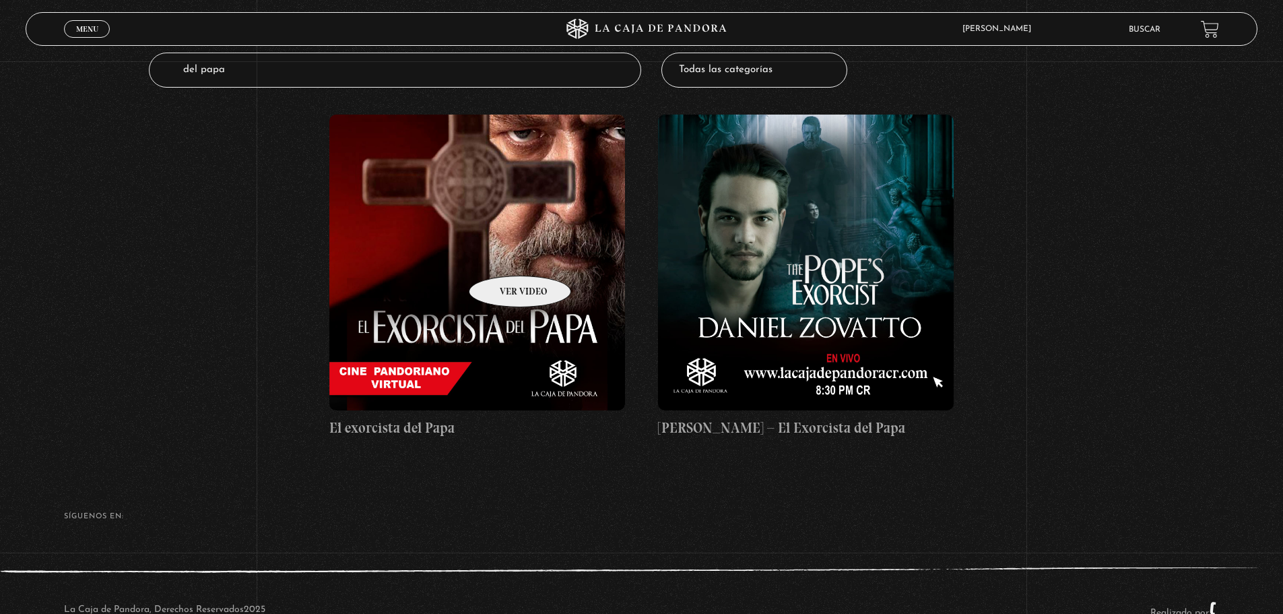
click at [502, 255] on figure at bounding box center [477, 262] width 296 height 296
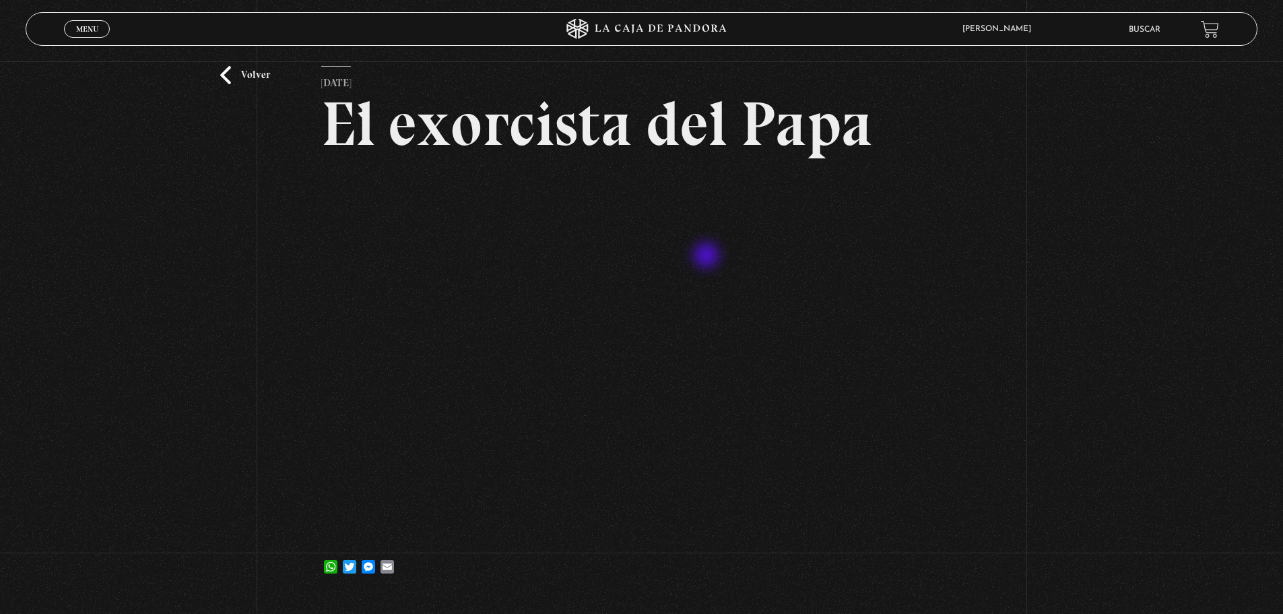
scroll to position [135, 0]
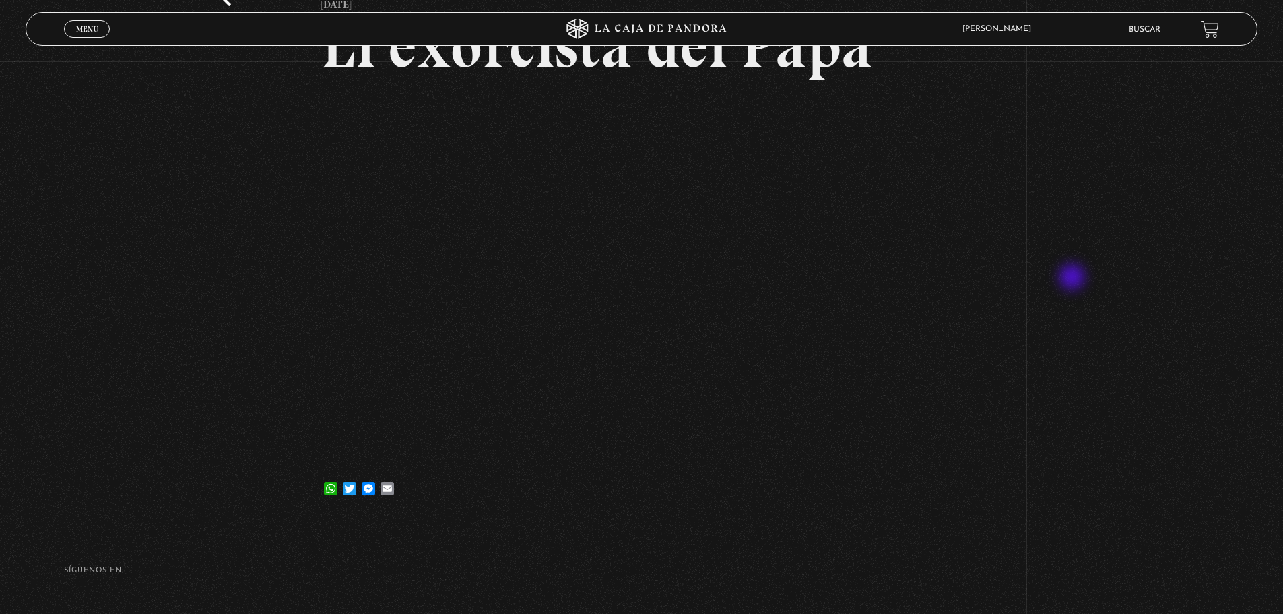
click at [1091, 274] on div "Volver [DATE] El exorcista del Papa WhatsApp Twitter Messenger Email" at bounding box center [641, 223] width 1283 height 593
